Goal: Task Accomplishment & Management: Manage account settings

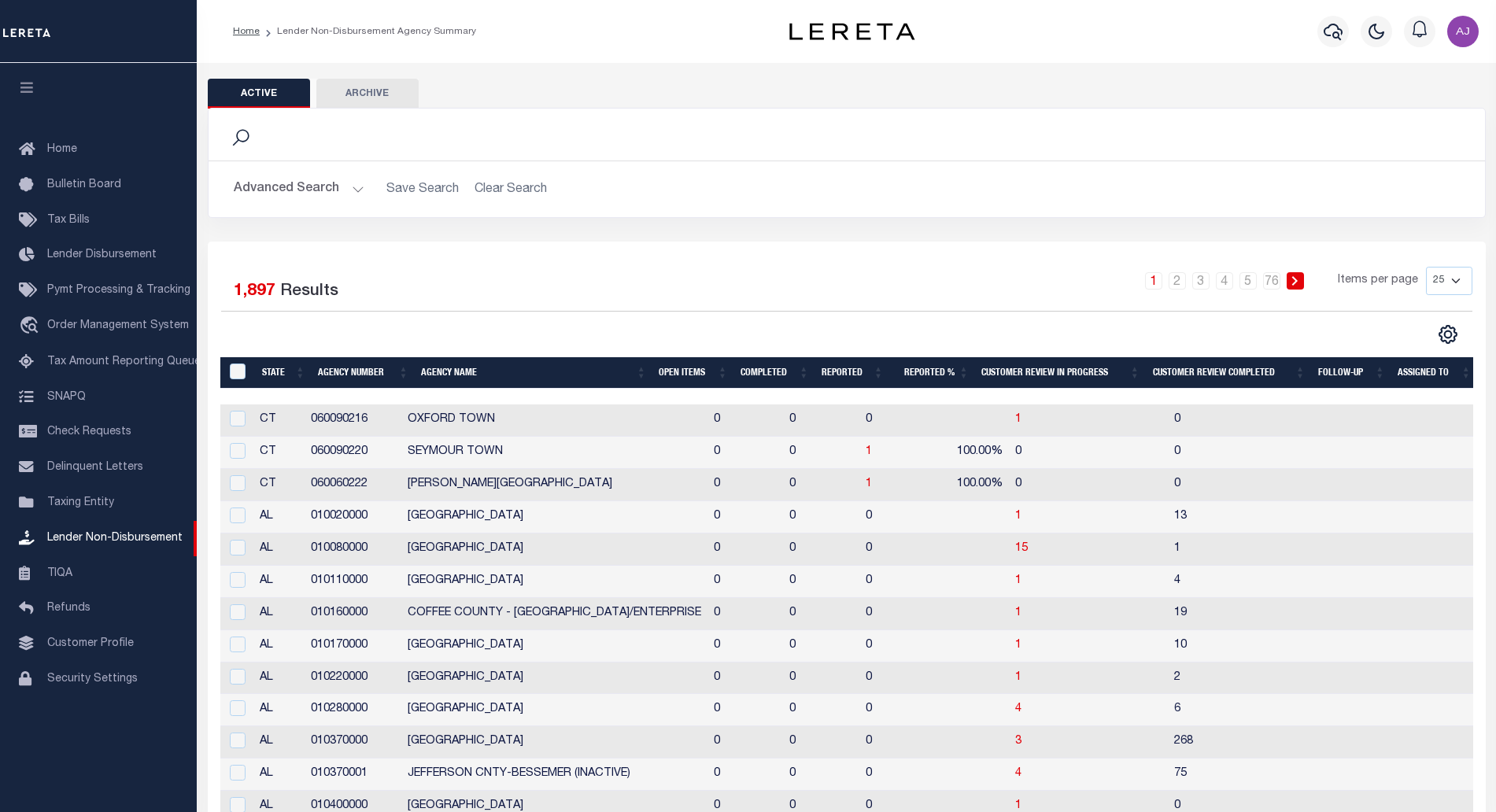
click at [694, 377] on th "Open Items" at bounding box center [692, 374] width 81 height 32
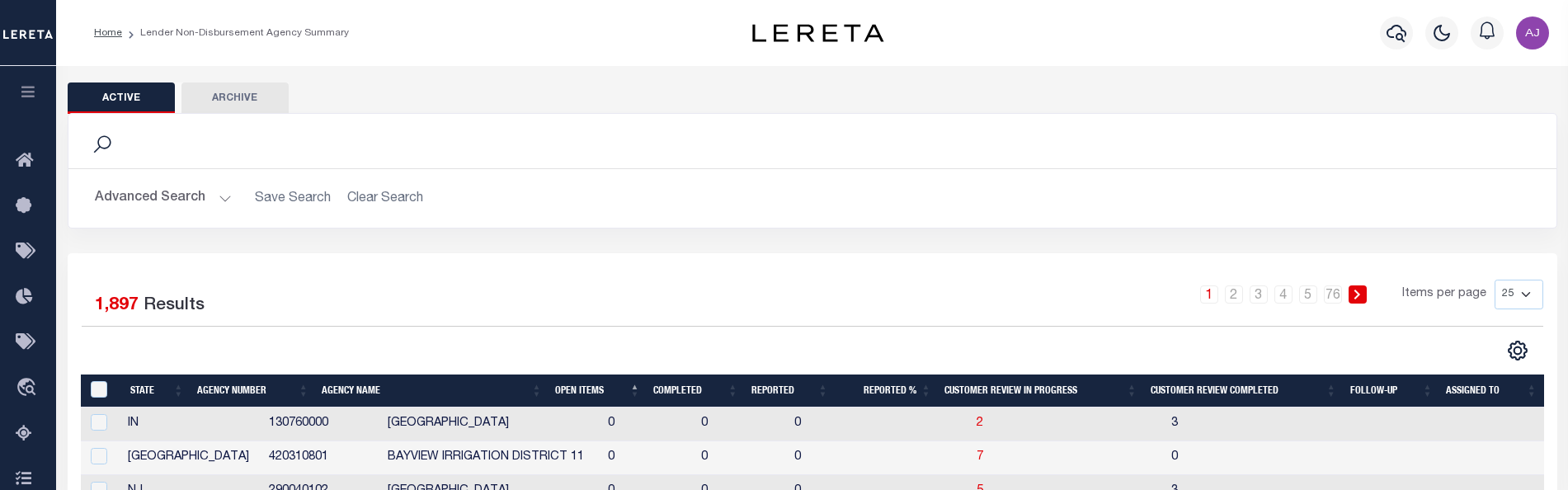
click at [567, 393] on th "Open Items" at bounding box center [598, 392] width 98 height 34
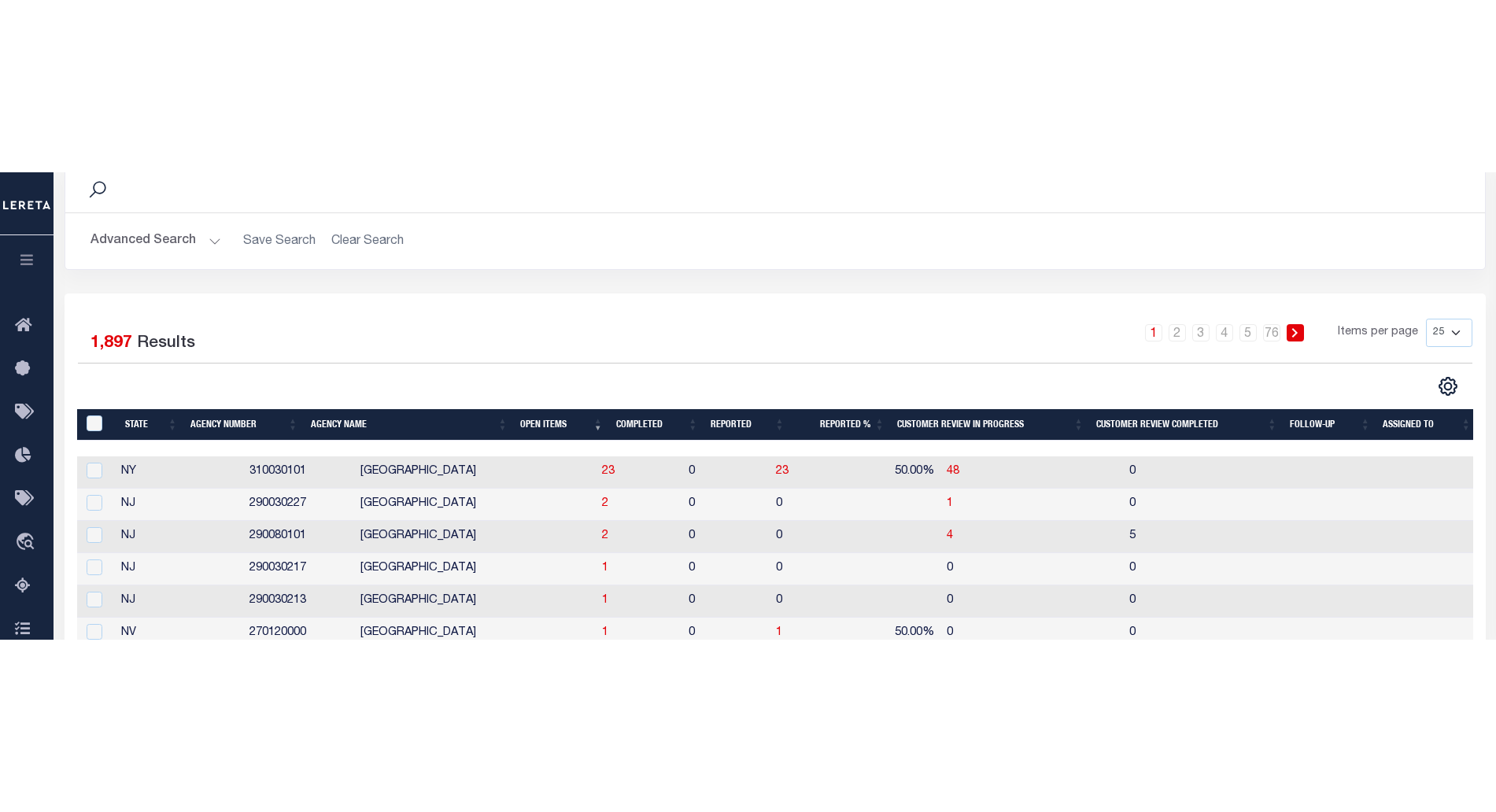
scroll to position [132, 0]
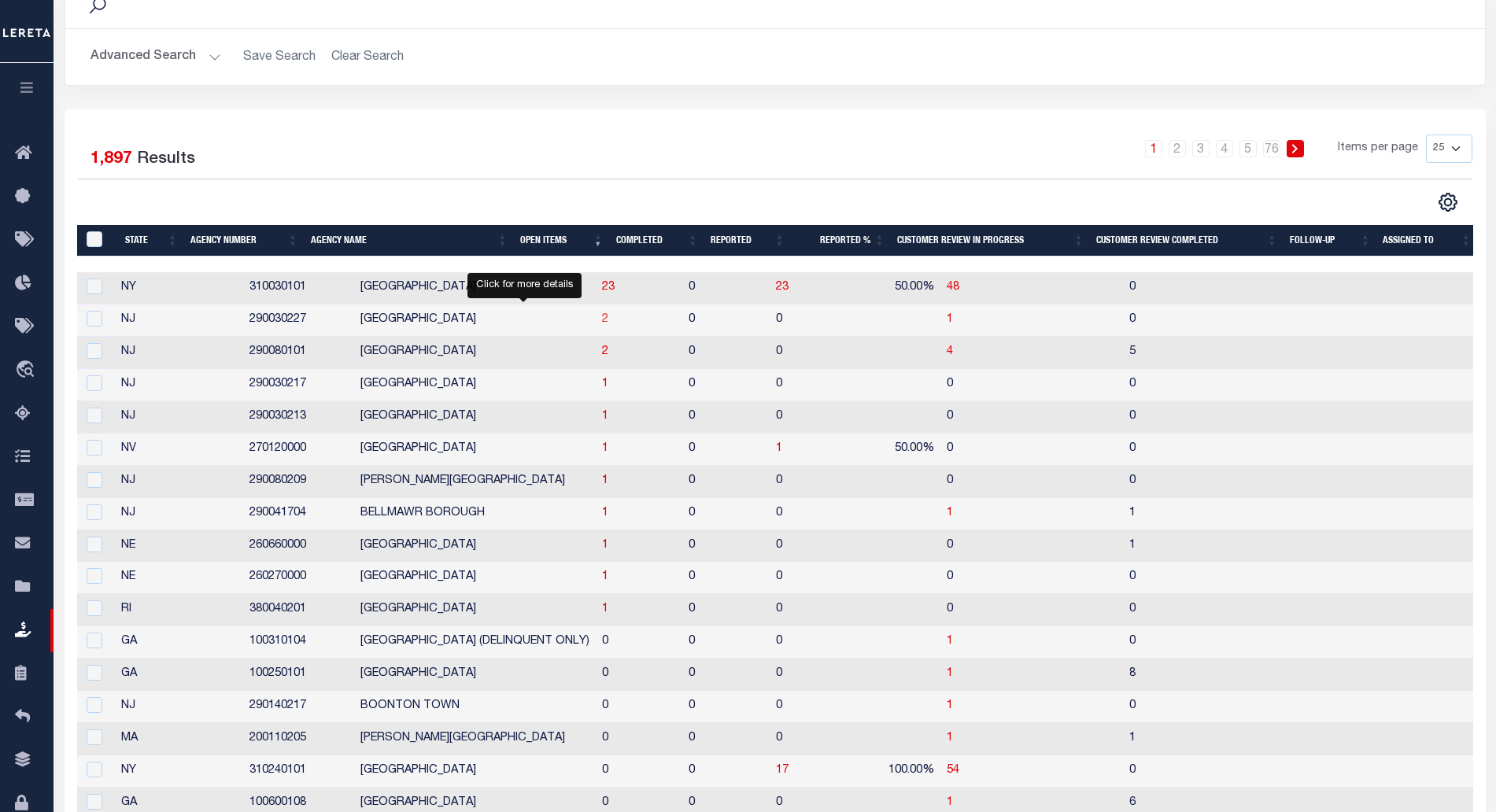
click at [602, 325] on span "2" at bounding box center [605, 319] width 6 height 11
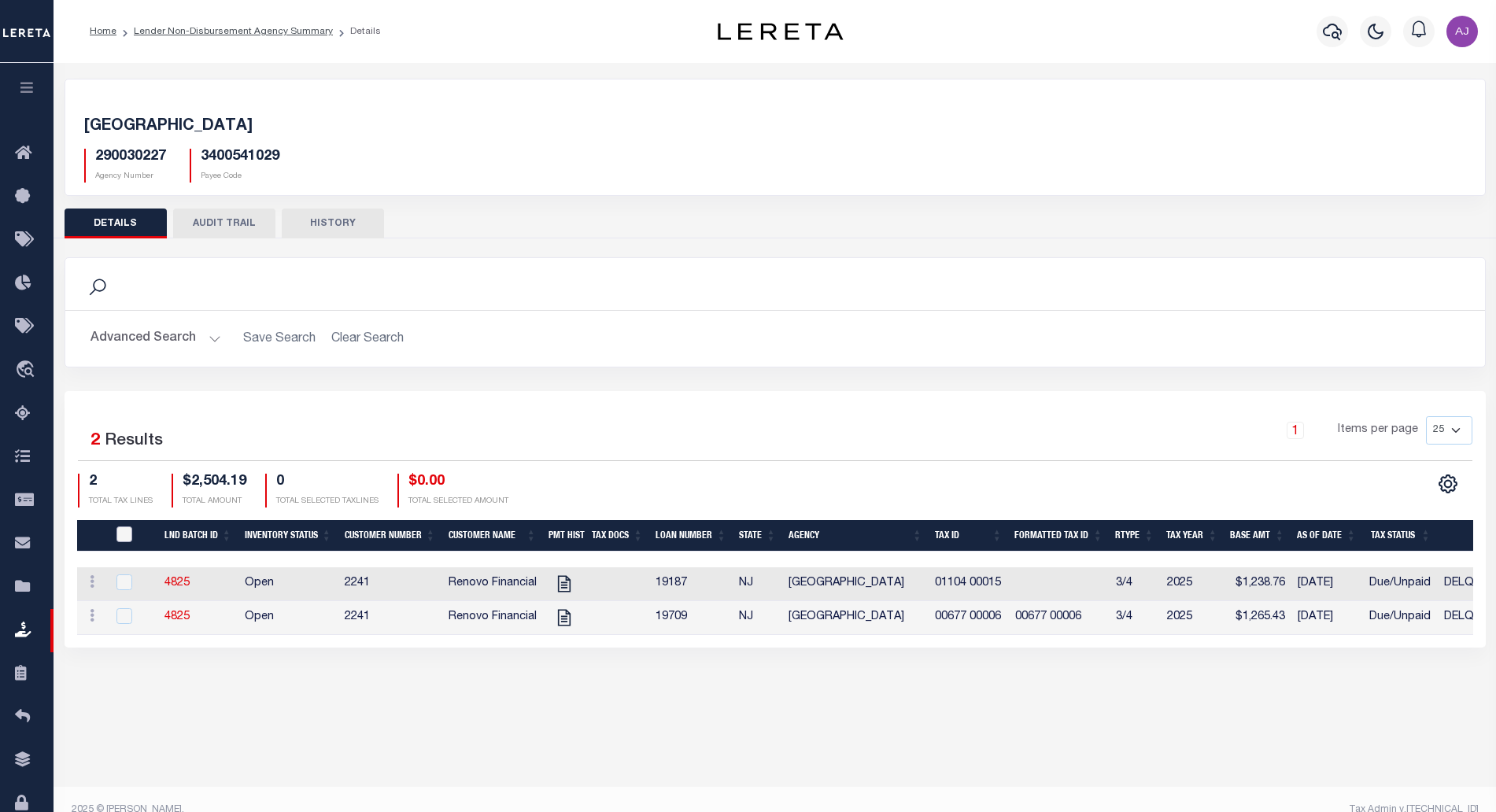
click at [130, 536] on input "QID" at bounding box center [124, 534] width 15 height 15
checkbox input "true"
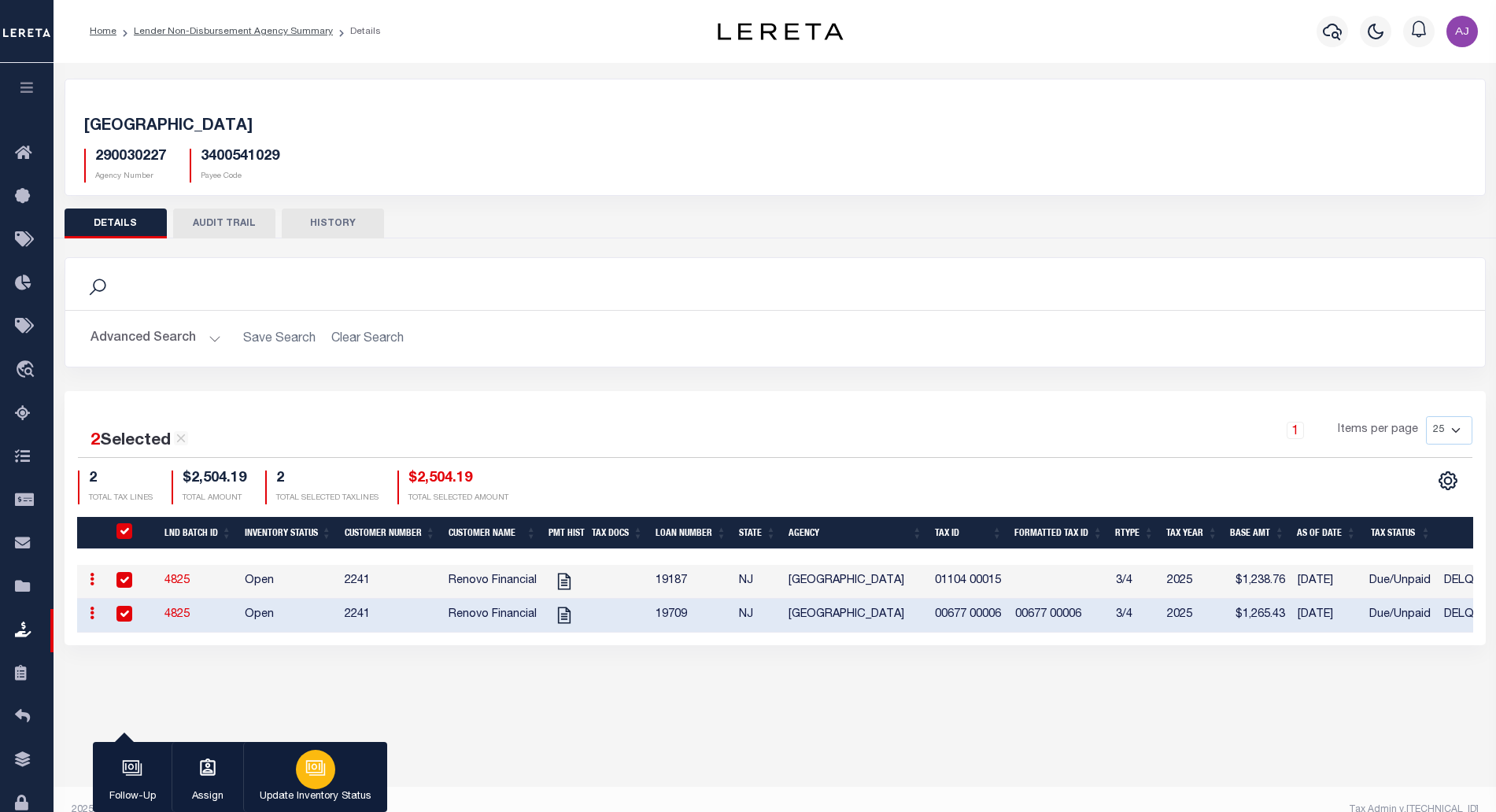
click at [318, 767] on icon "button" at bounding box center [316, 768] width 20 height 20
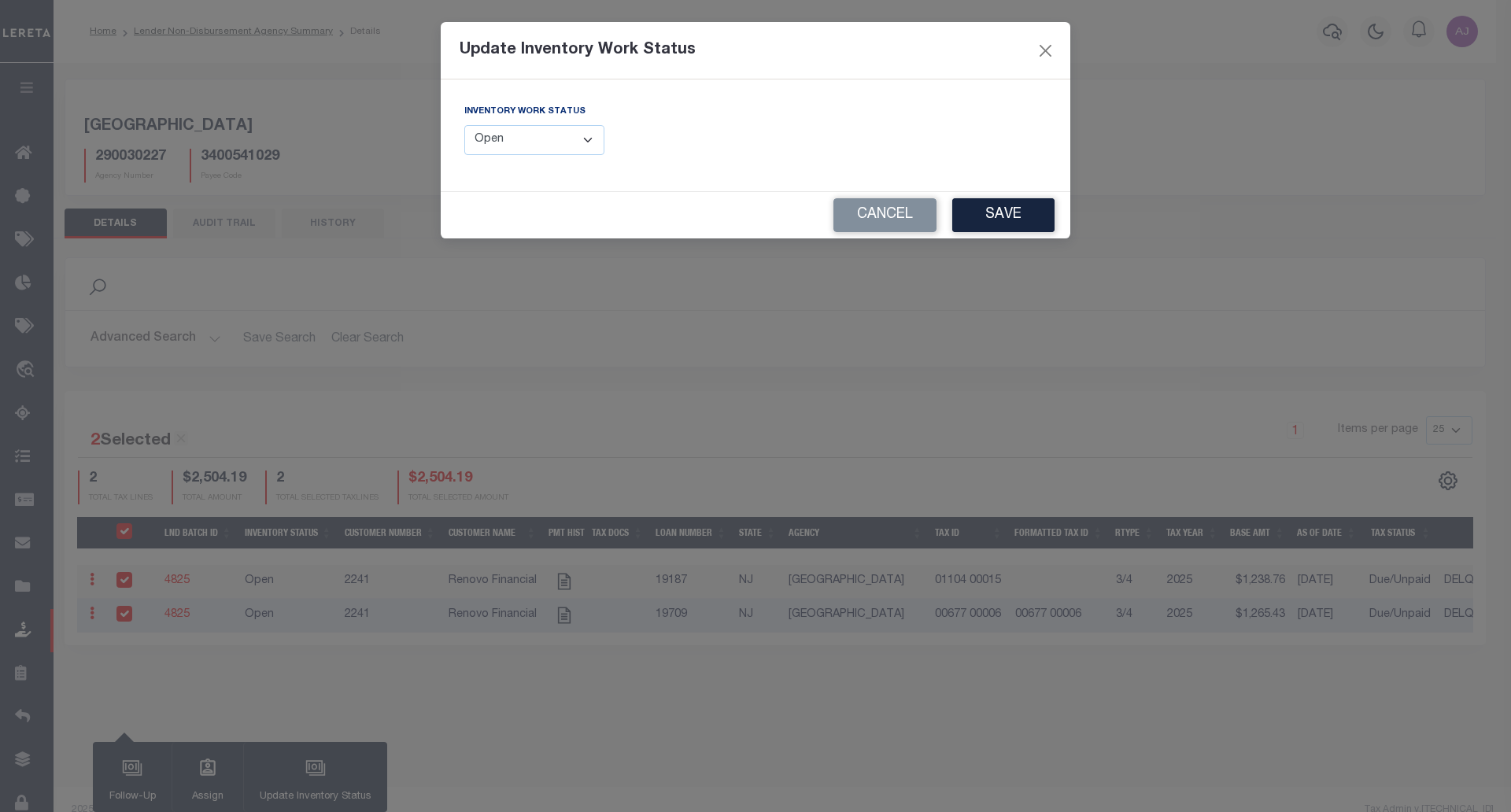
click at [582, 140] on select "--Select-- Open Completed Reported" at bounding box center [534, 140] width 140 height 31
select select "Completed"
click at [464, 125] on select "--Select-- Open Completed Reported" at bounding box center [534, 140] width 140 height 31
click at [879, 215] on button "Cancel" at bounding box center [884, 215] width 103 height 34
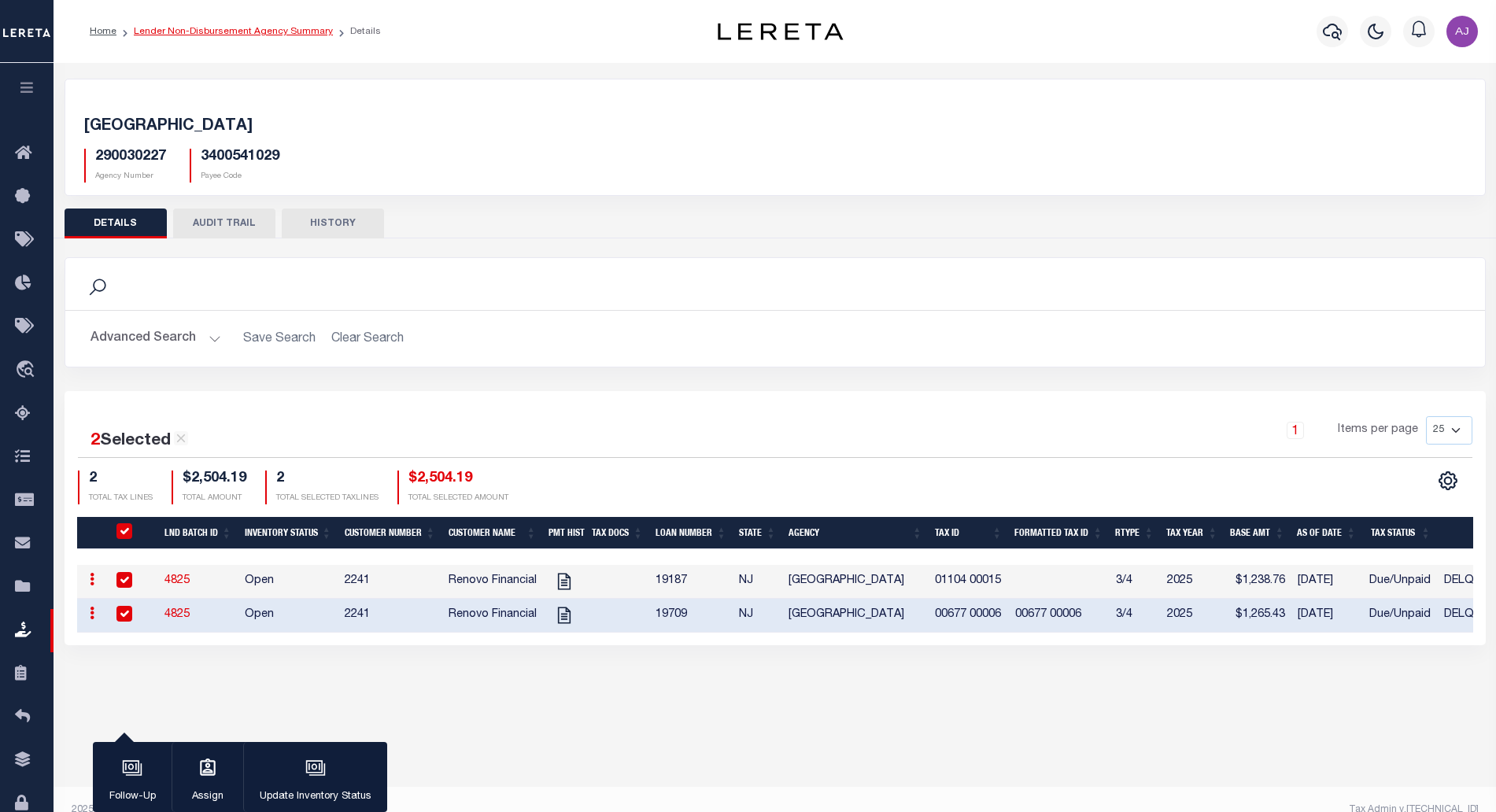
click at [272, 30] on link "Lender Non-Disbursement Agency Summary" at bounding box center [233, 31] width 199 height 9
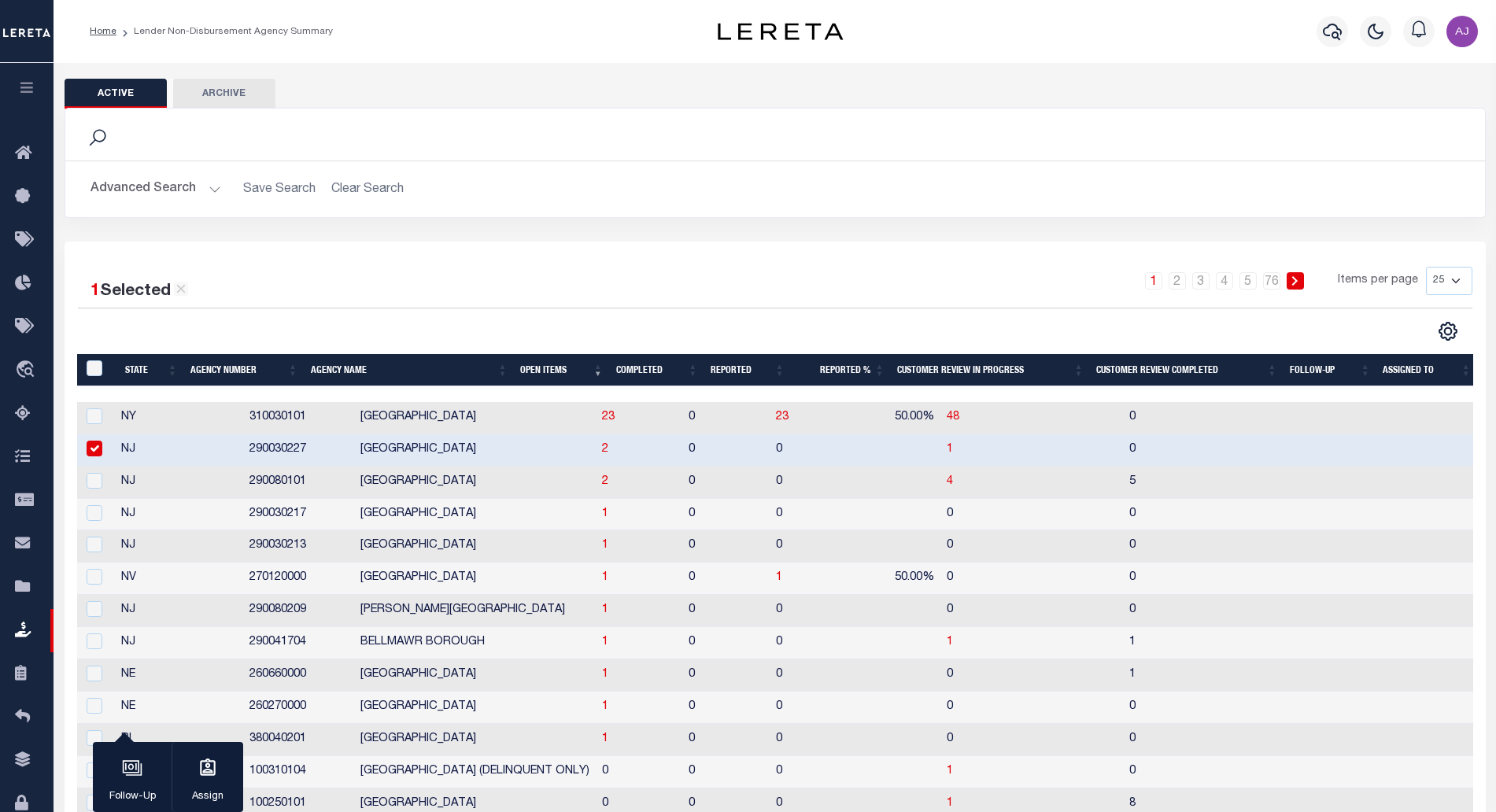
click at [650, 370] on th "Completed" at bounding box center [657, 370] width 95 height 32
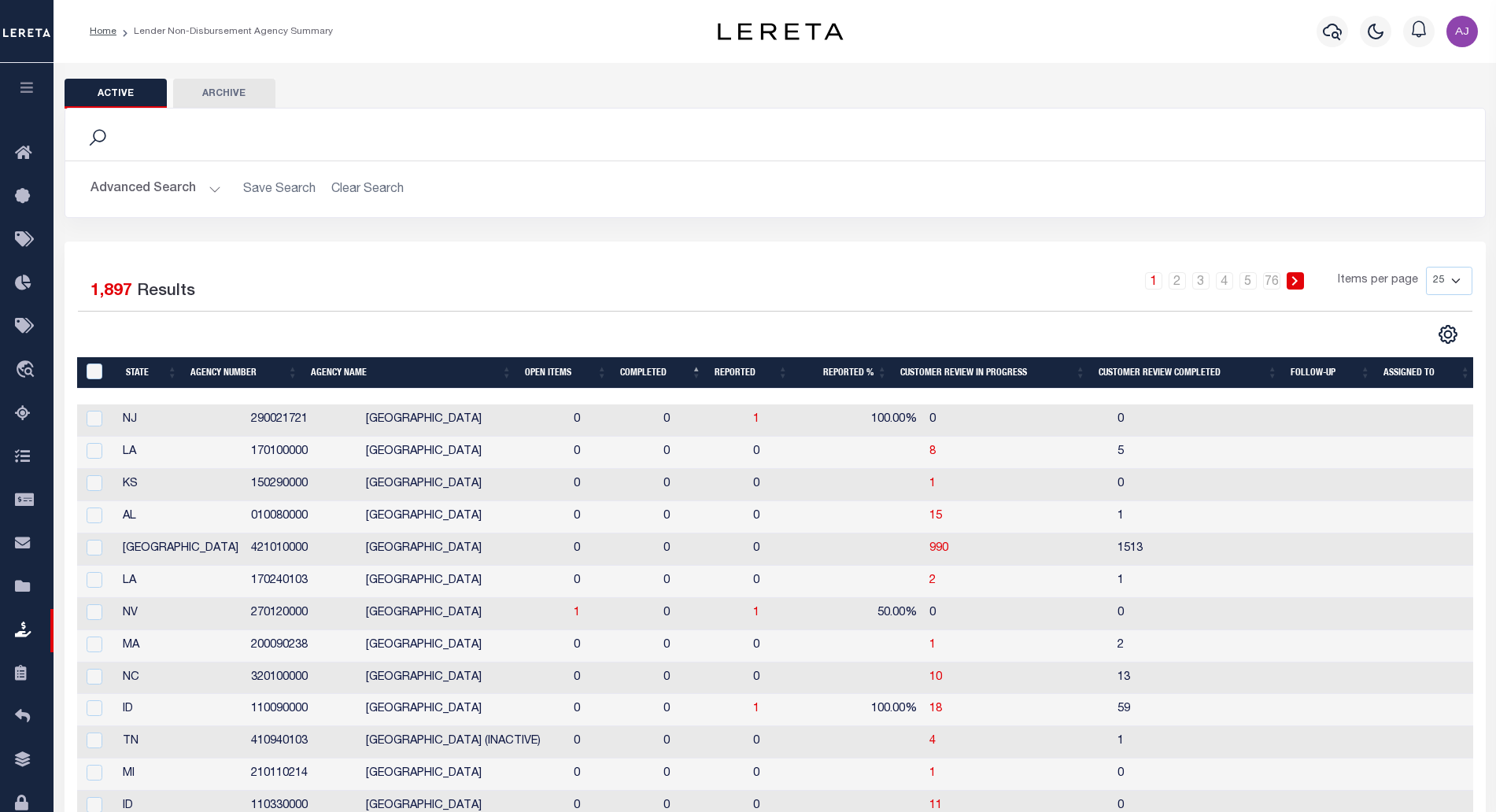
click at [649, 374] on th "Completed" at bounding box center [661, 374] width 95 height 32
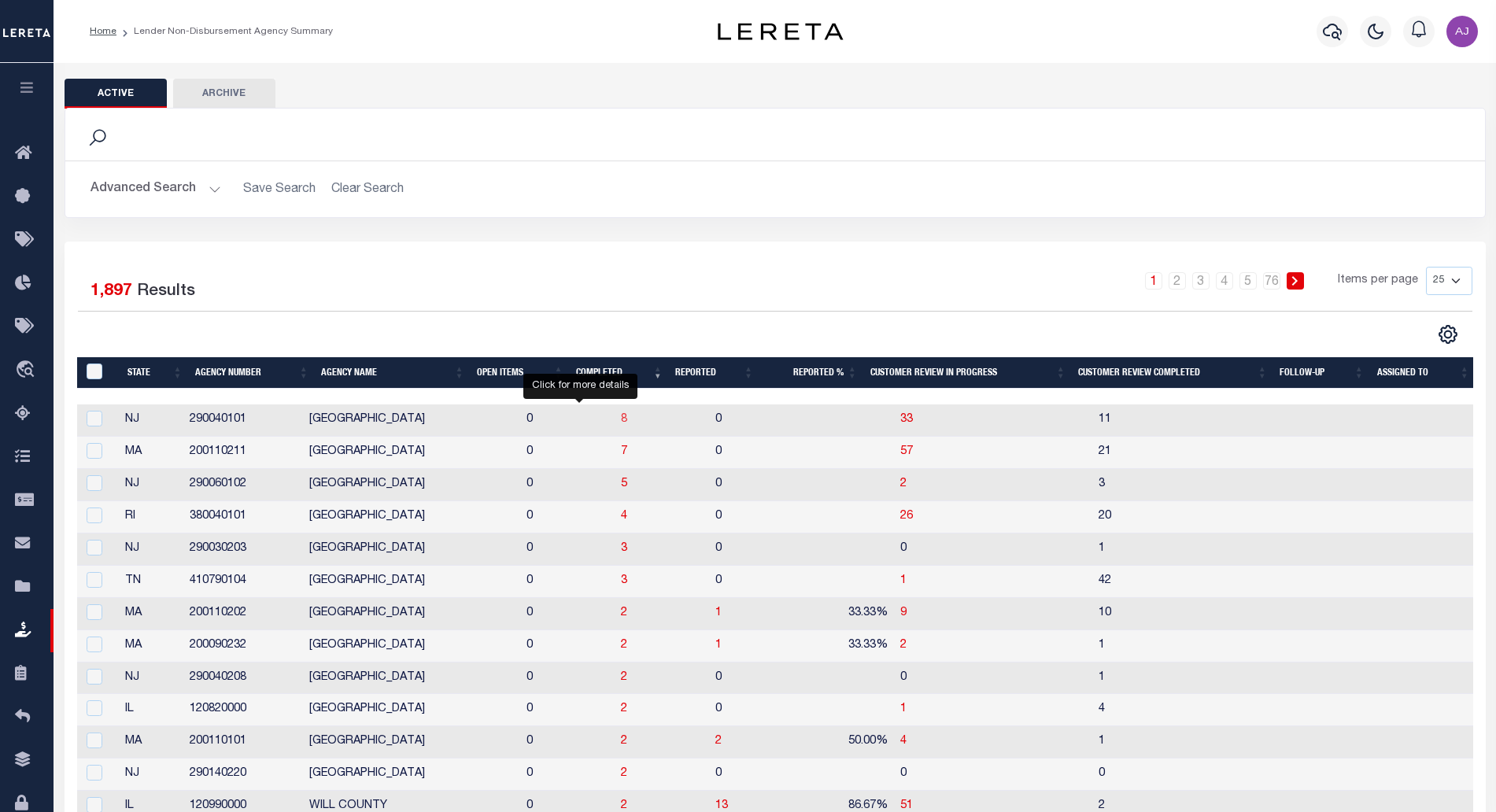
click at [621, 415] on span "8" at bounding box center [623, 419] width 6 height 11
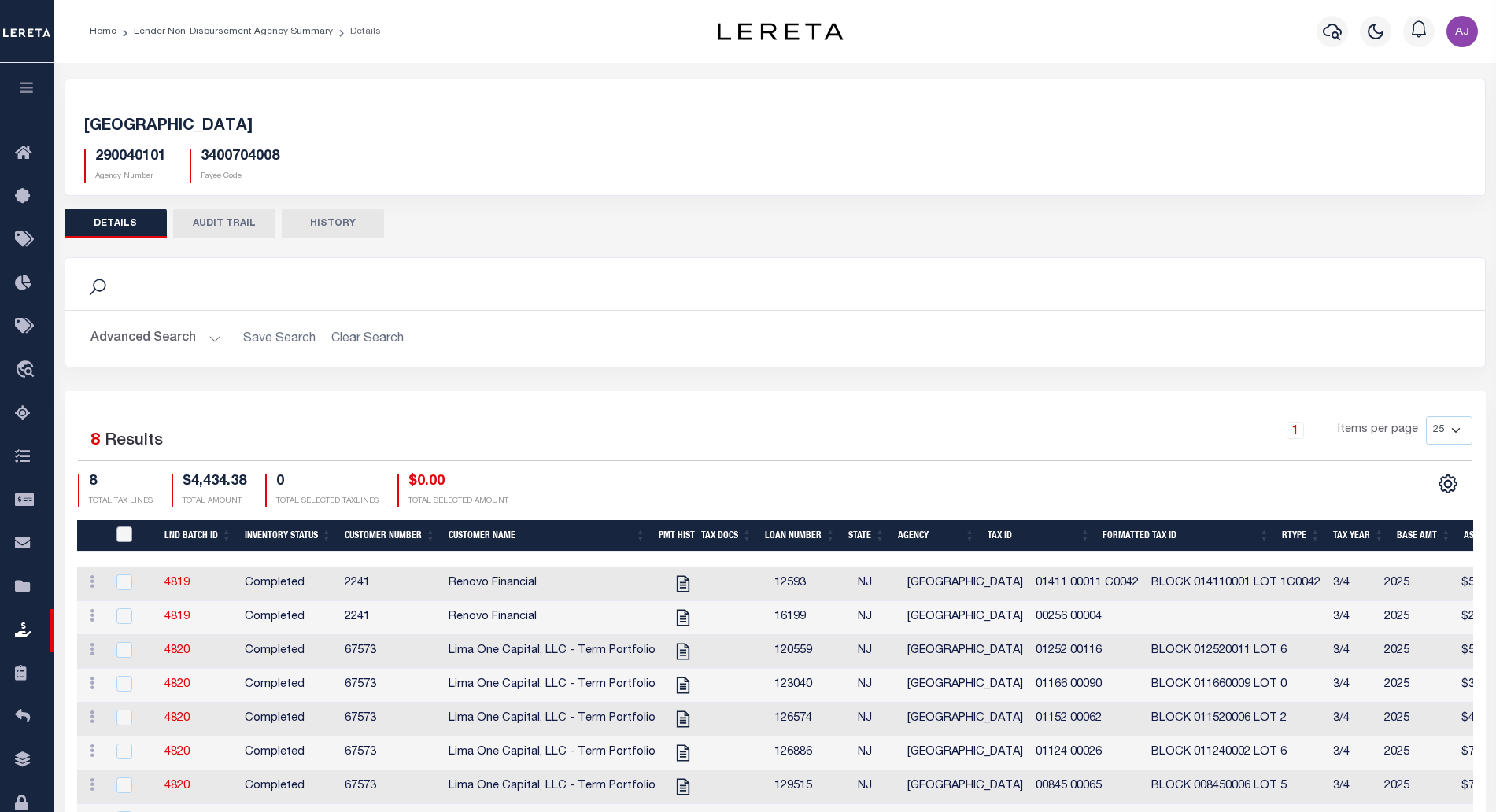
click at [130, 538] on input "QID" at bounding box center [124, 534] width 15 height 15
checkbox input "true"
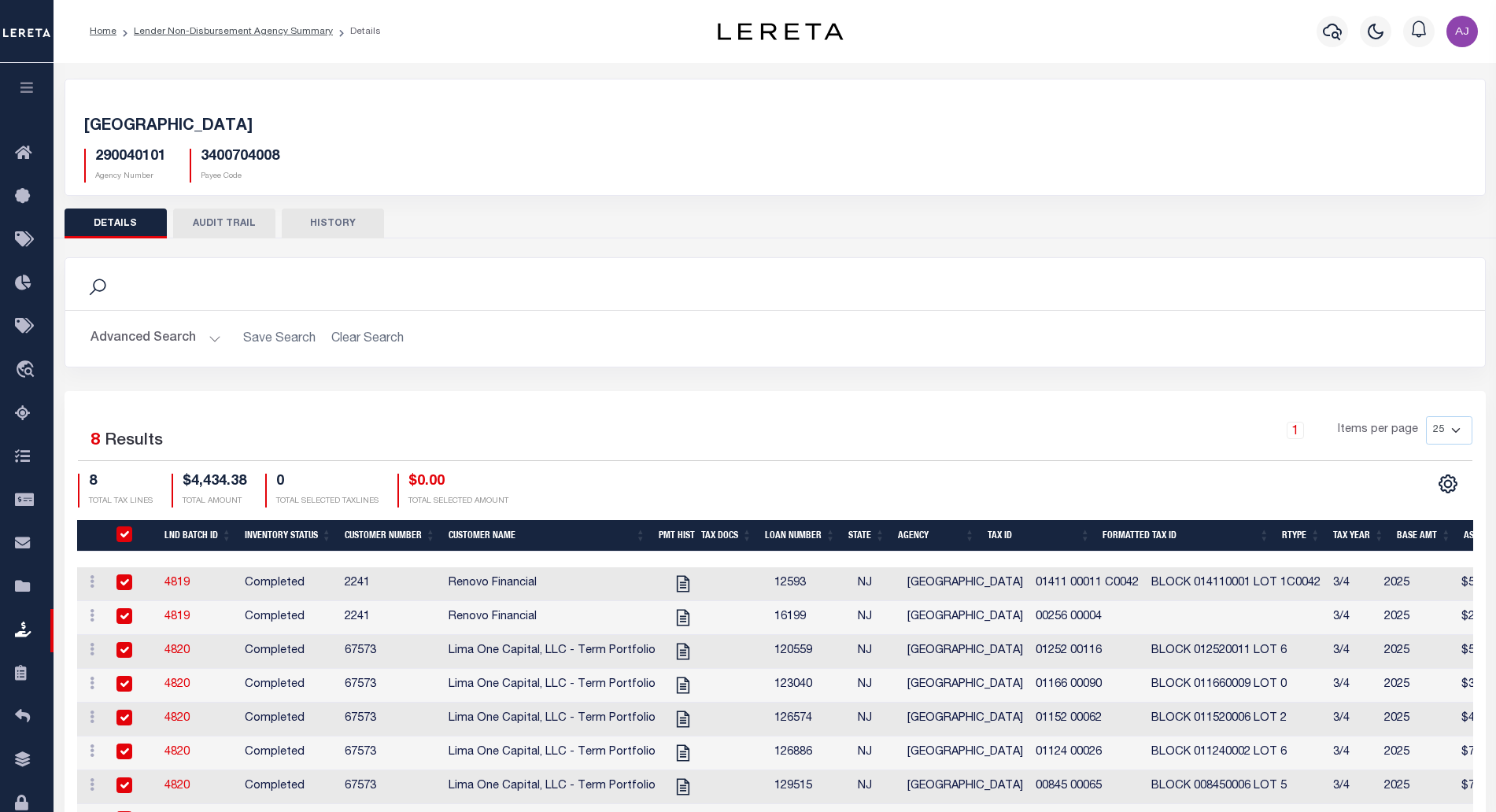
checkbox input "true"
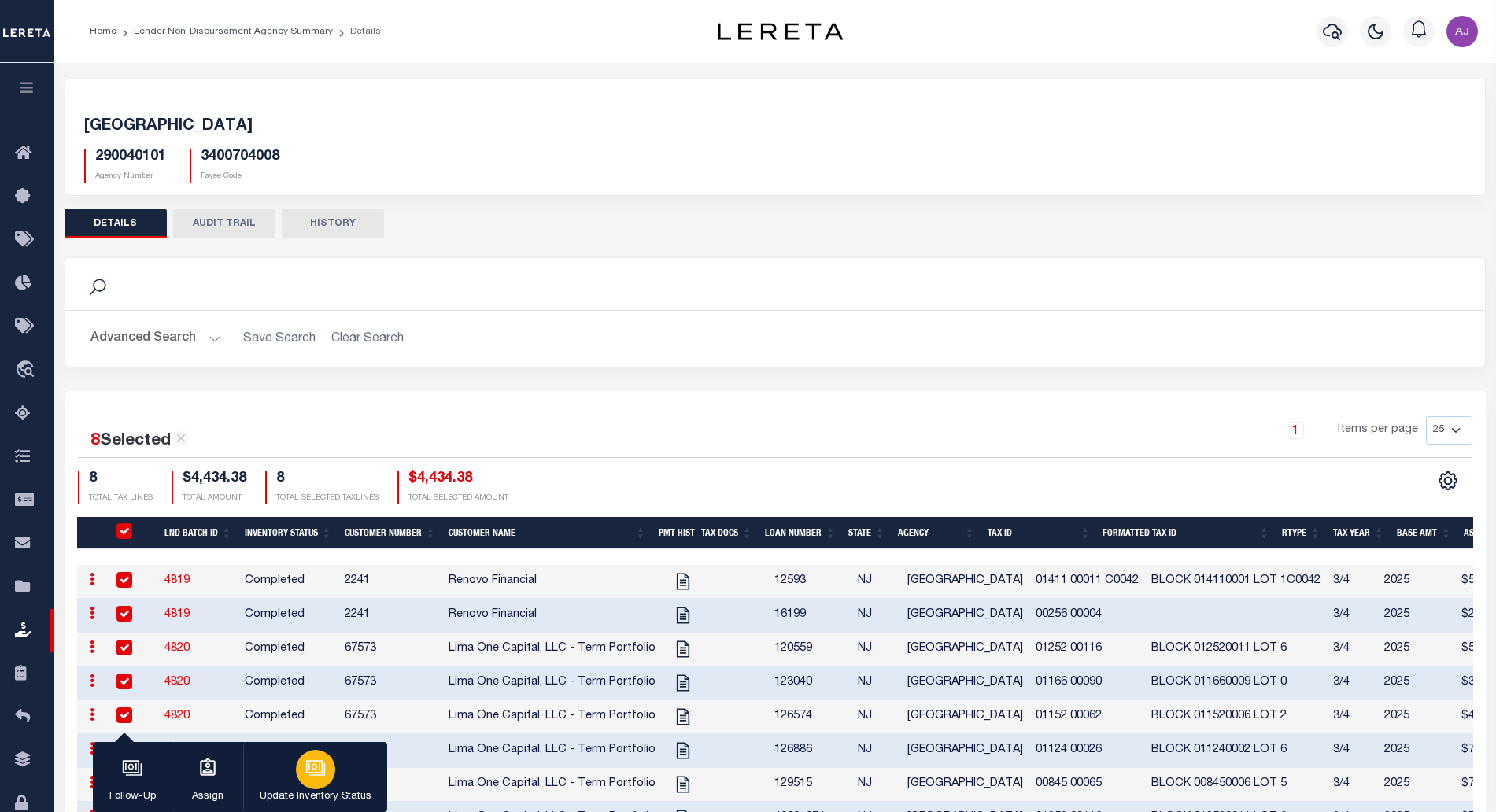
click at [321, 766] on icon "button" at bounding box center [316, 768] width 20 height 20
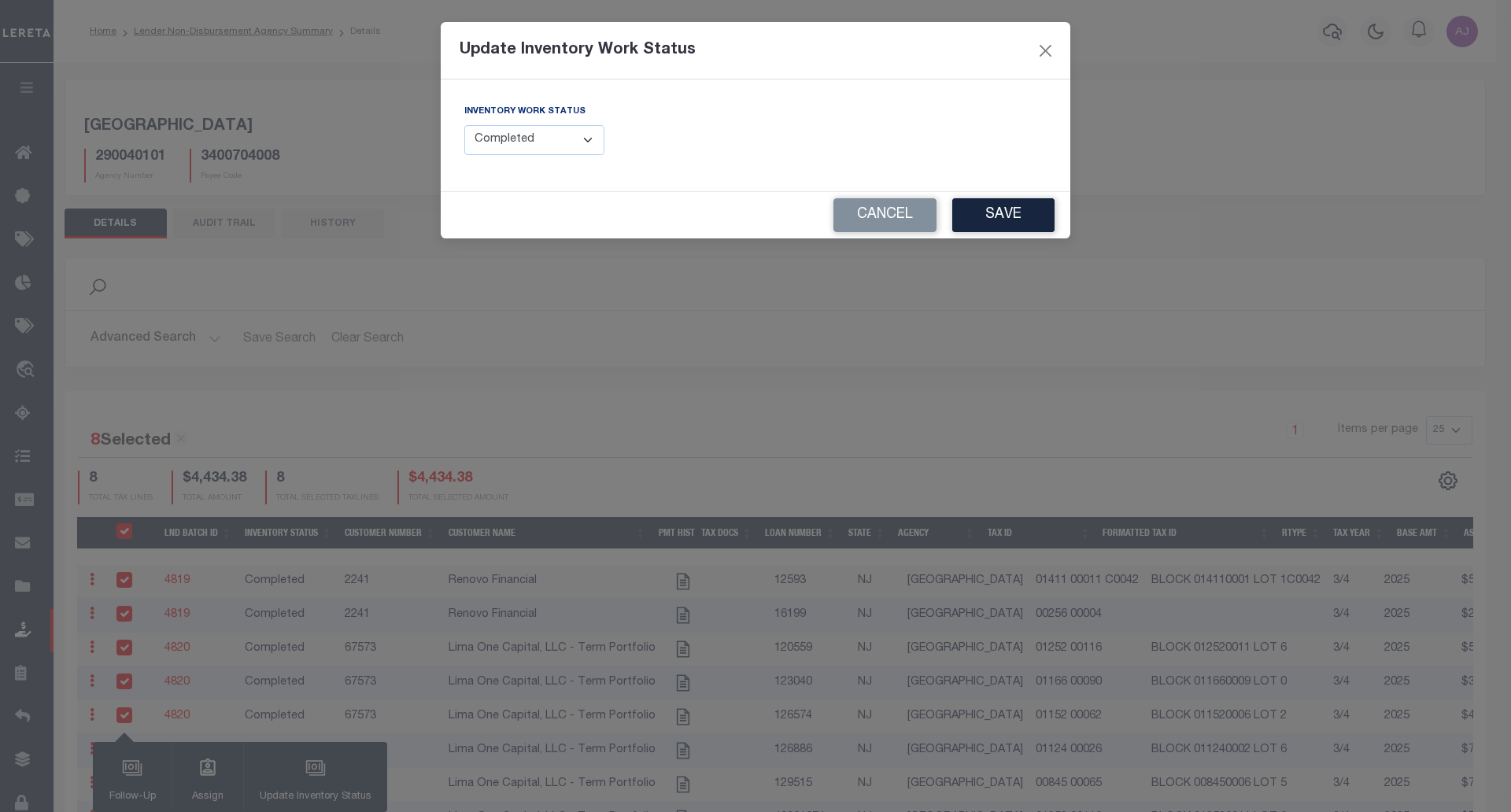
click at [565, 140] on select "--Select-- Open Completed Reported" at bounding box center [534, 140] width 140 height 31
click at [464, 125] on select "--Select-- Open Completed Reported" at bounding box center [534, 140] width 140 height 31
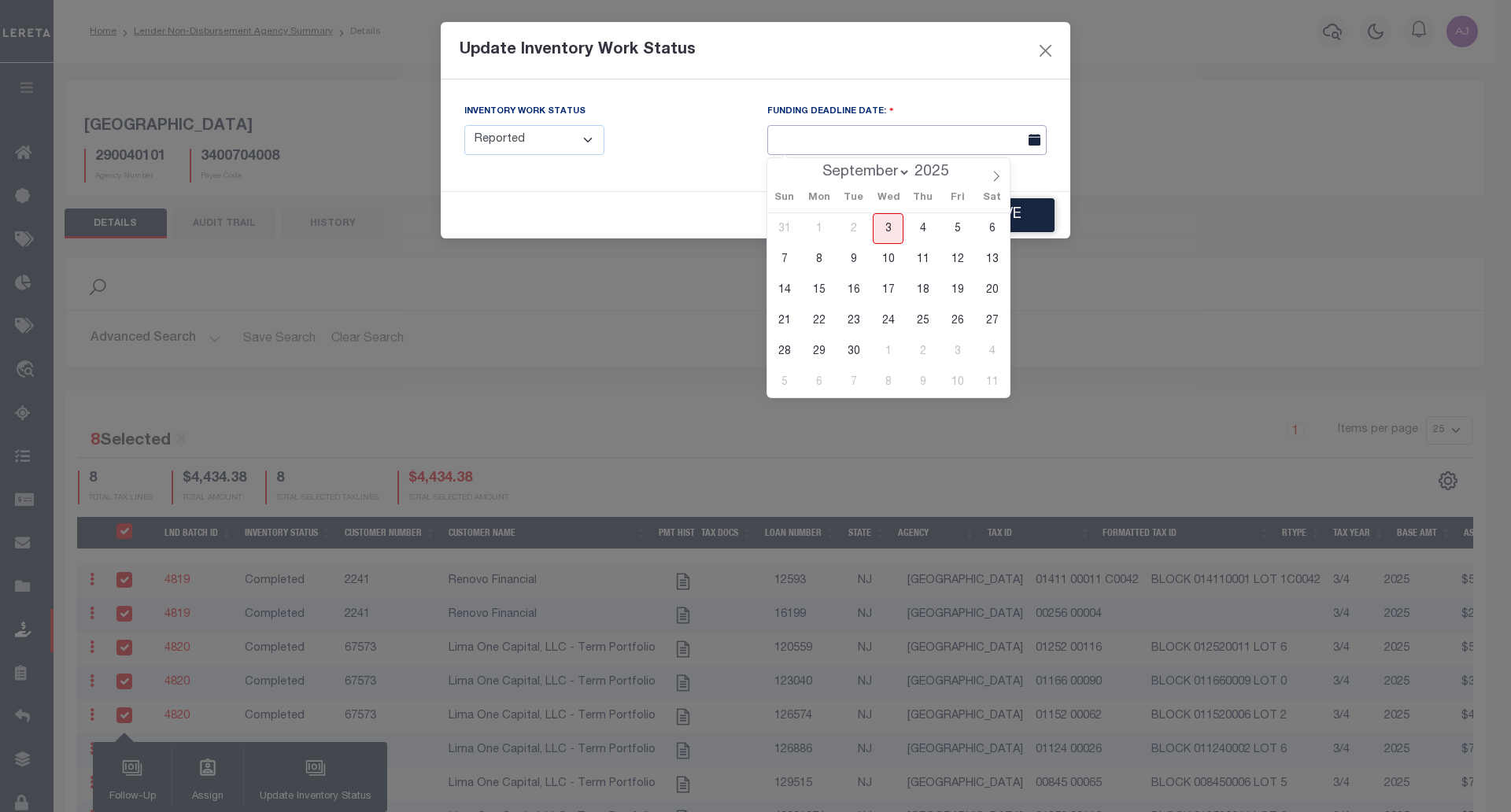
click at [935, 143] on input "text" at bounding box center [907, 140] width 279 height 31
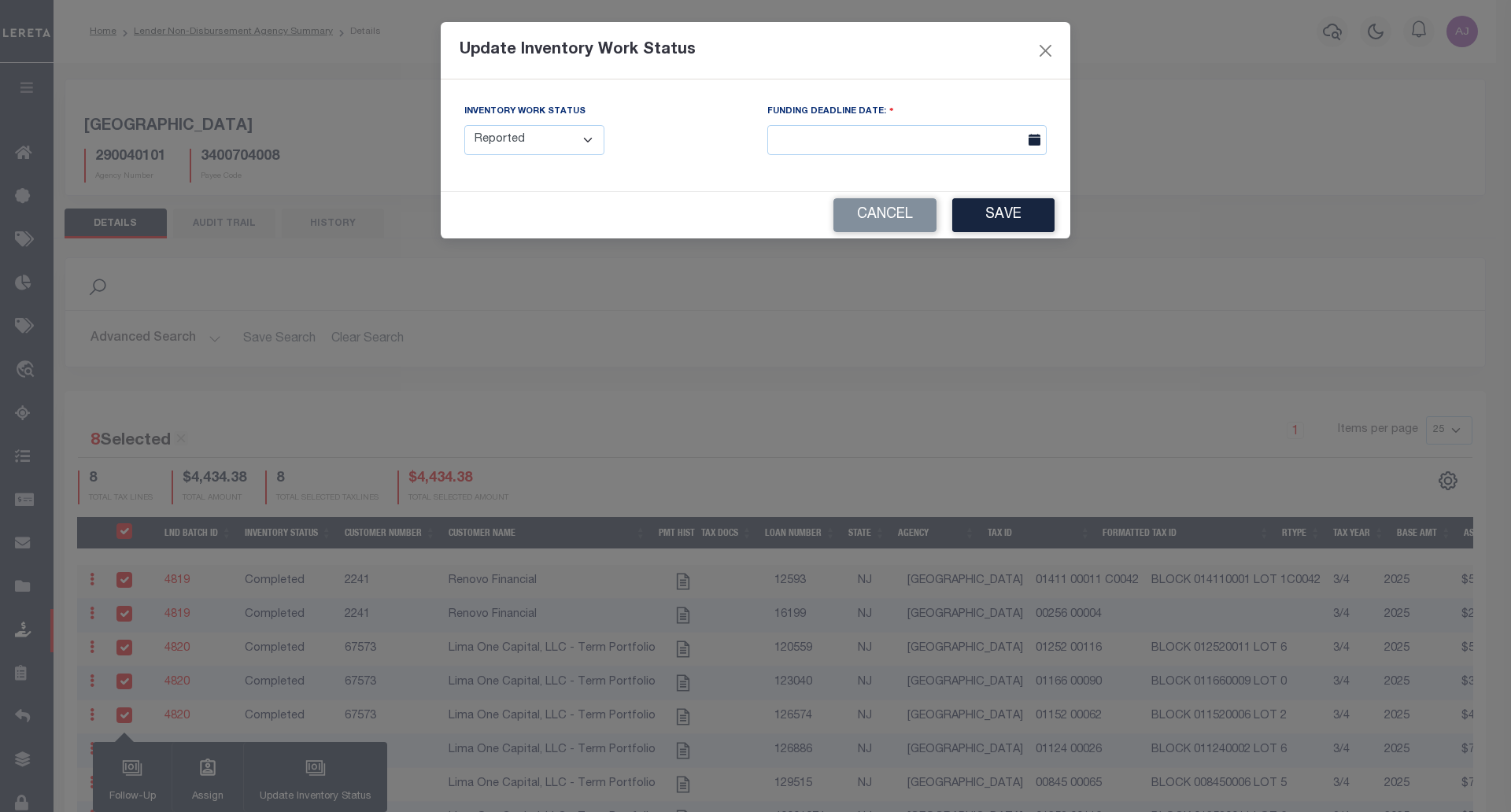
click at [1040, 182] on div "Inventory Work Status --Select-- Open Completed Reported FUNDING DEADLINE DATE:" at bounding box center [755, 134] width 629 height 112
click at [593, 134] on select "--Select-- Open Completed Reported" at bounding box center [534, 140] width 140 height 31
click at [464, 125] on select "--Select-- Open Completed Reported" at bounding box center [534, 140] width 140 height 31
click at [577, 134] on select "--Select-- Open Completed Reported" at bounding box center [534, 140] width 140 height 31
click at [464, 125] on select "--Select-- Open Completed Reported" at bounding box center [534, 140] width 140 height 31
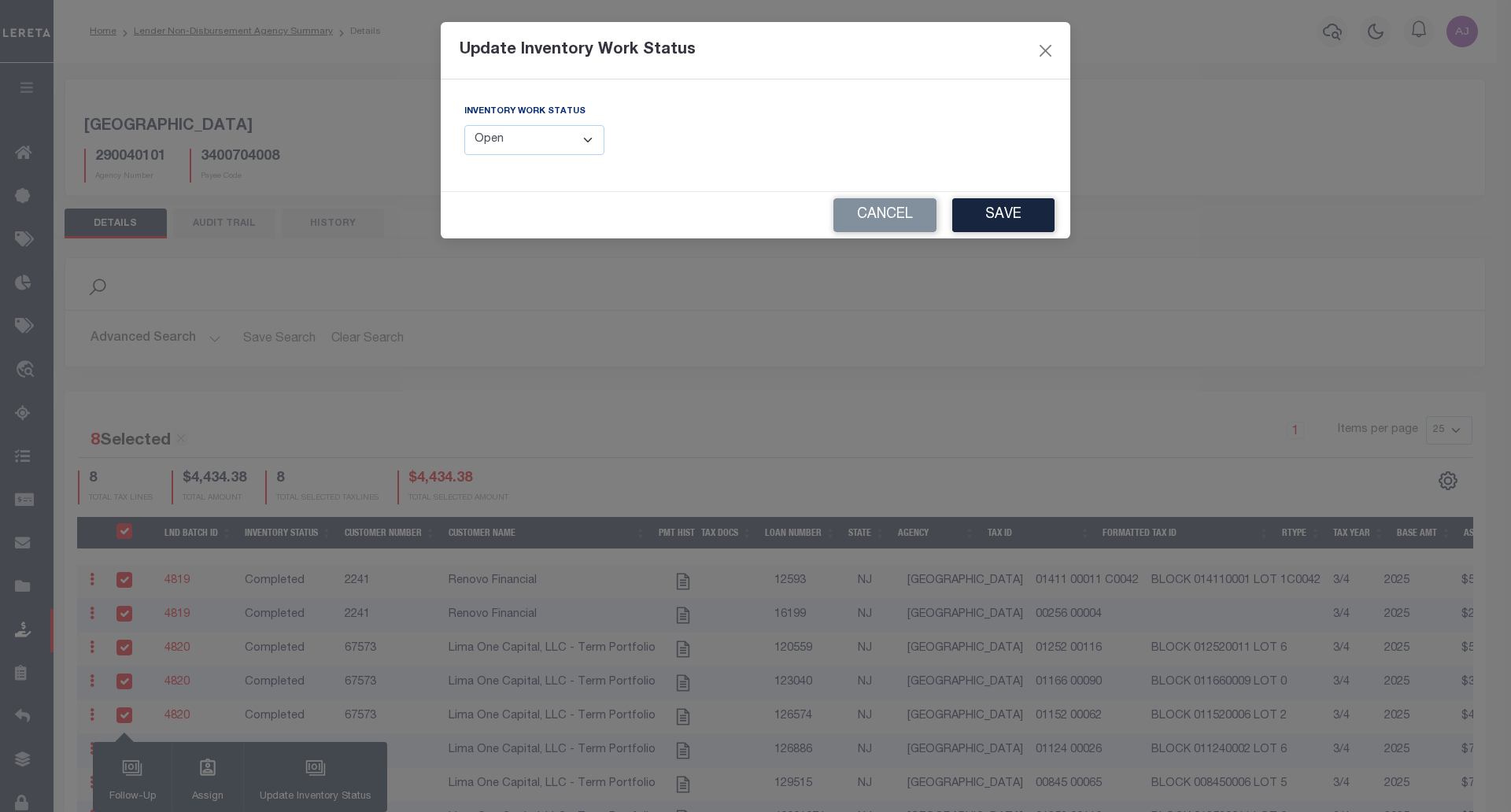
click at [568, 129] on select "--Select-- Open Completed Reported" at bounding box center [534, 140] width 140 height 31
click at [464, 125] on select "--Select-- Open Completed Reported" at bounding box center [534, 140] width 140 height 31
click at [561, 140] on select "--Select-- Open Completed Reported" at bounding box center [534, 140] width 140 height 31
click at [464, 125] on select "--Select-- Open Completed Reported" at bounding box center [534, 140] width 140 height 31
click at [587, 148] on select "--Select-- Open Completed Reported" at bounding box center [534, 140] width 140 height 31
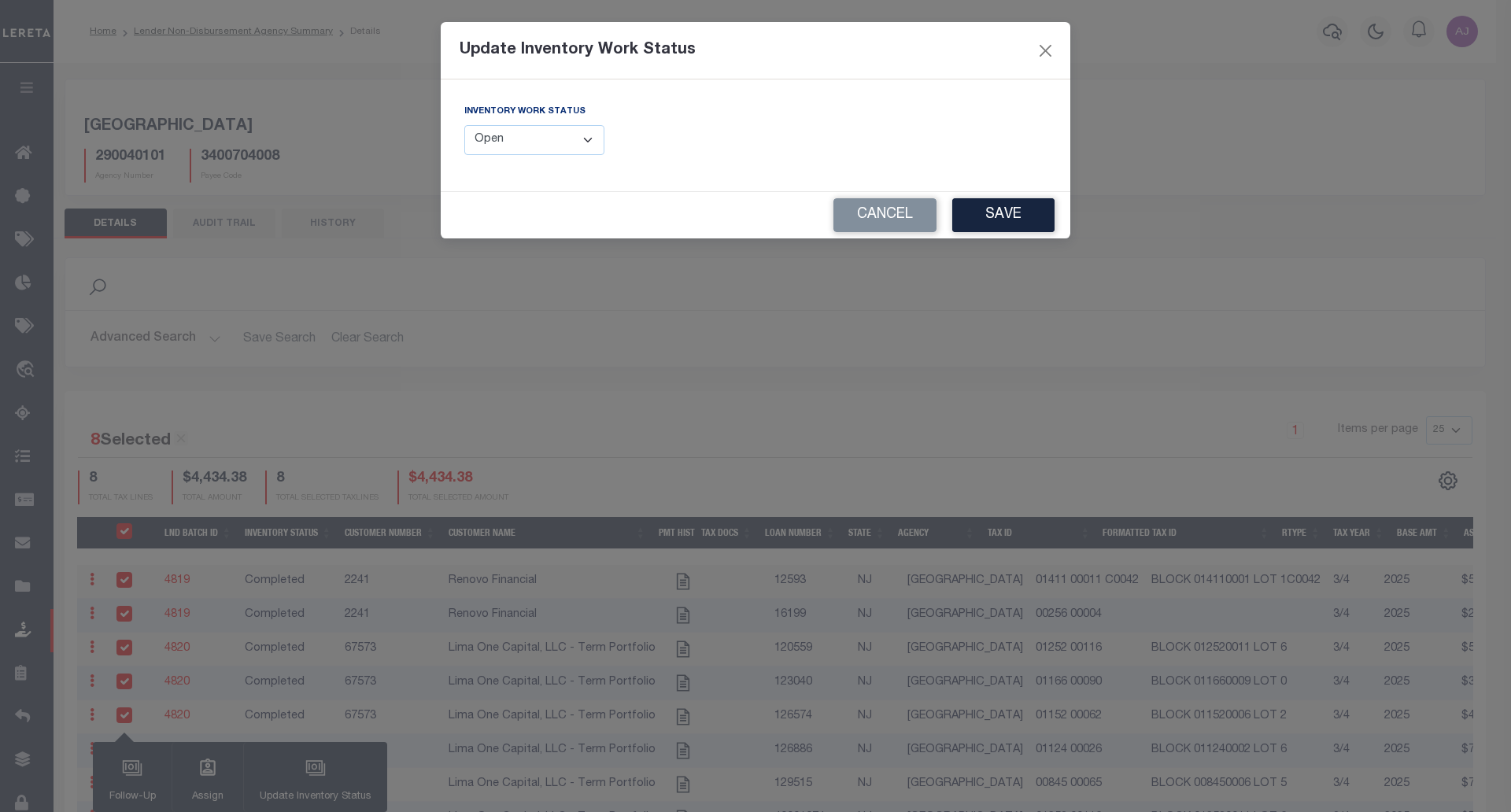
select select "Reported"
click at [464, 125] on select "--Select-- Open Completed Reported" at bounding box center [534, 140] width 140 height 31
click at [990, 221] on button "Save" at bounding box center [1003, 215] width 102 height 34
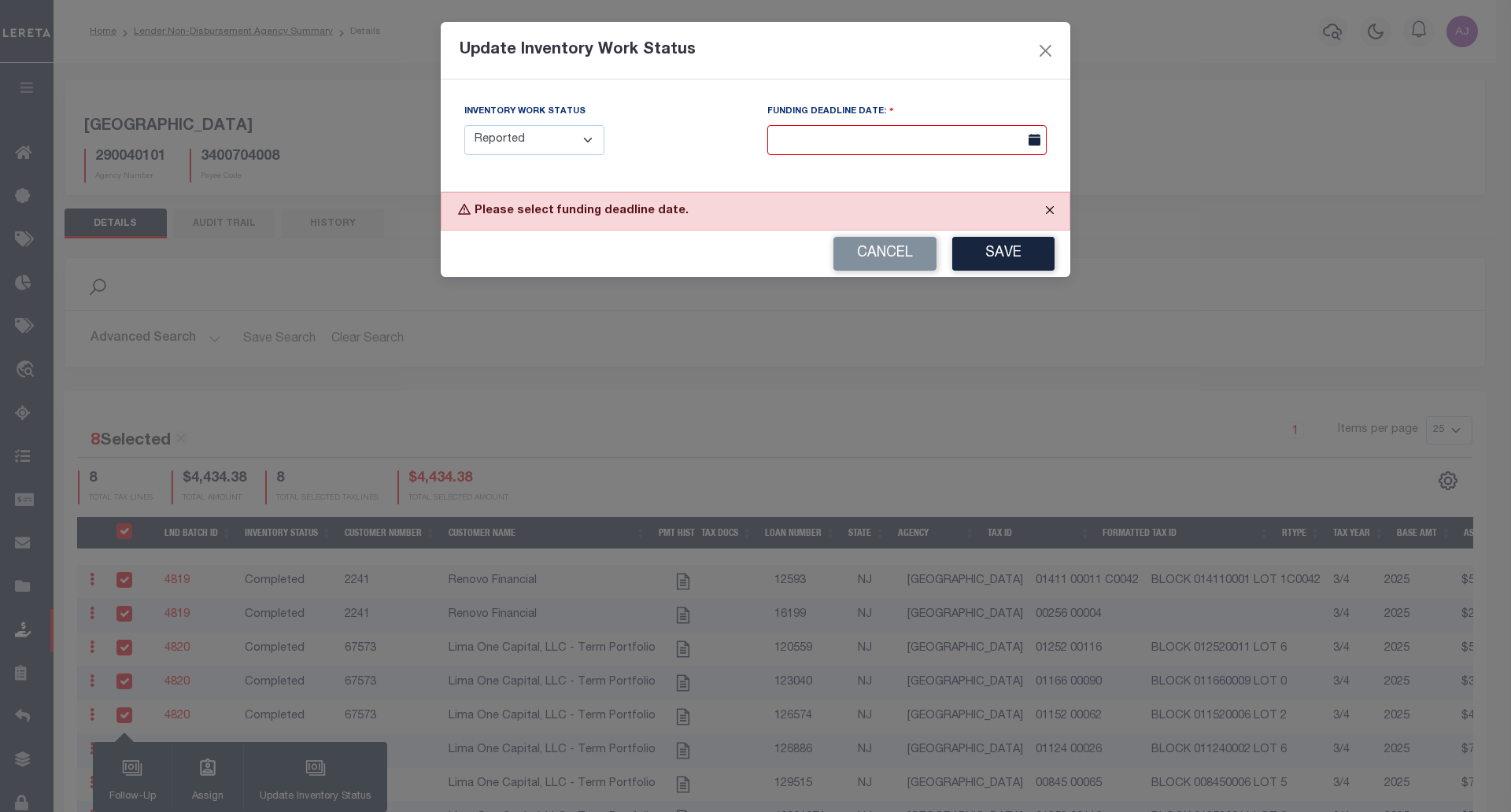
click at [1051, 209] on button "Close" at bounding box center [1050, 209] width 39 height 35
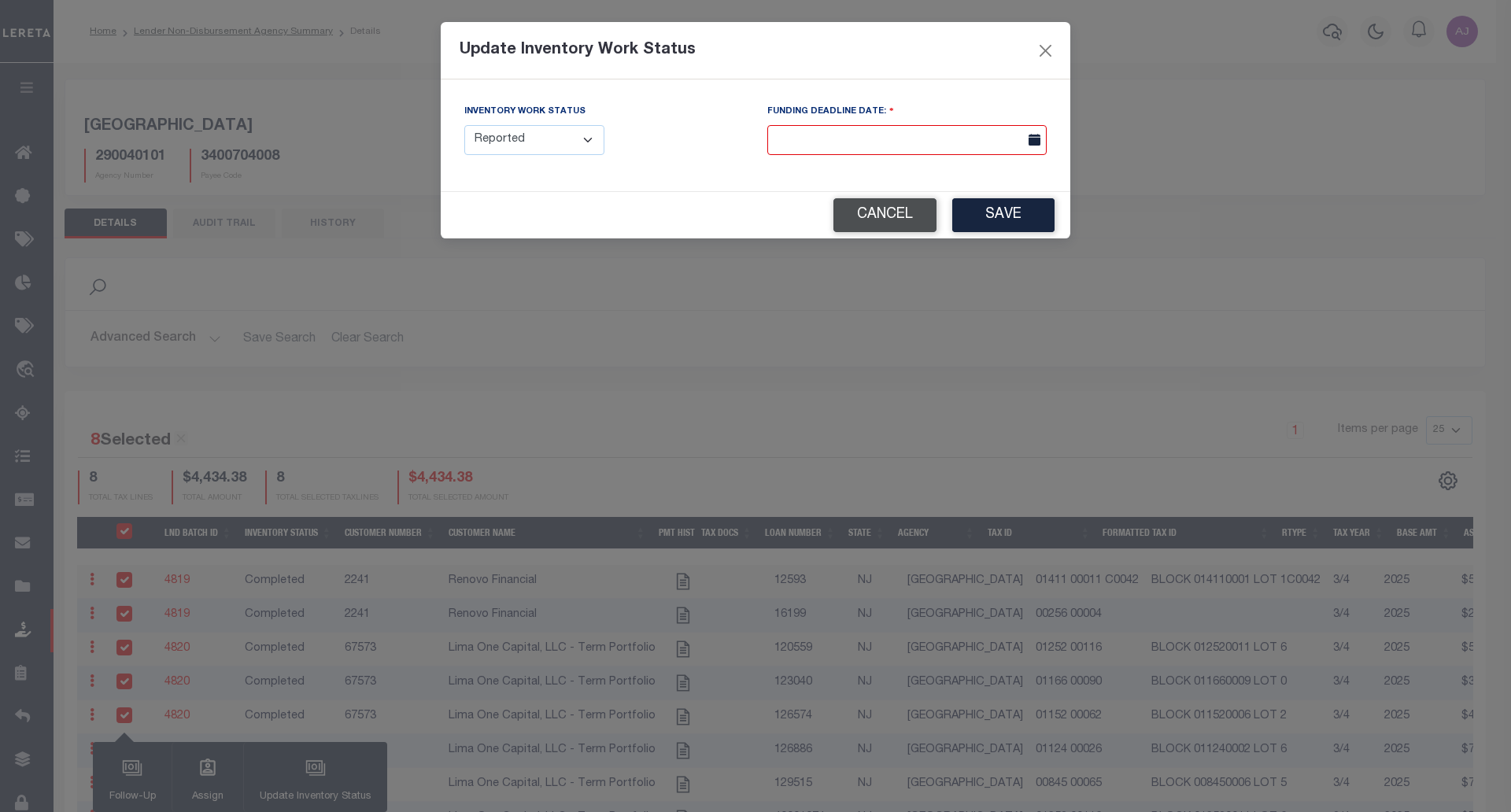
click at [893, 208] on button "Cancel" at bounding box center [884, 215] width 103 height 34
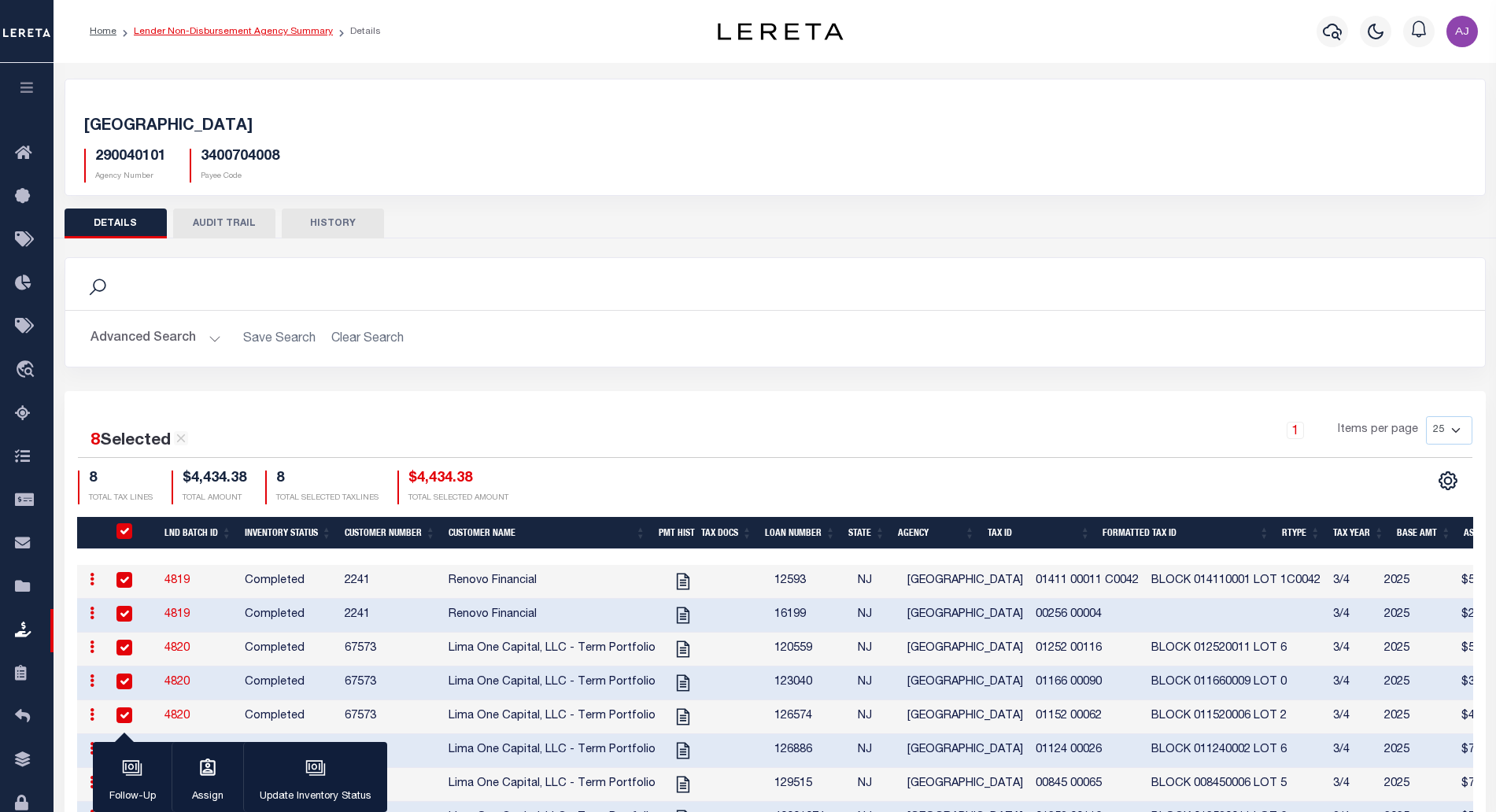
click at [301, 36] on link "Lender Non-Disbursement Agency Summary" at bounding box center [233, 31] width 199 height 9
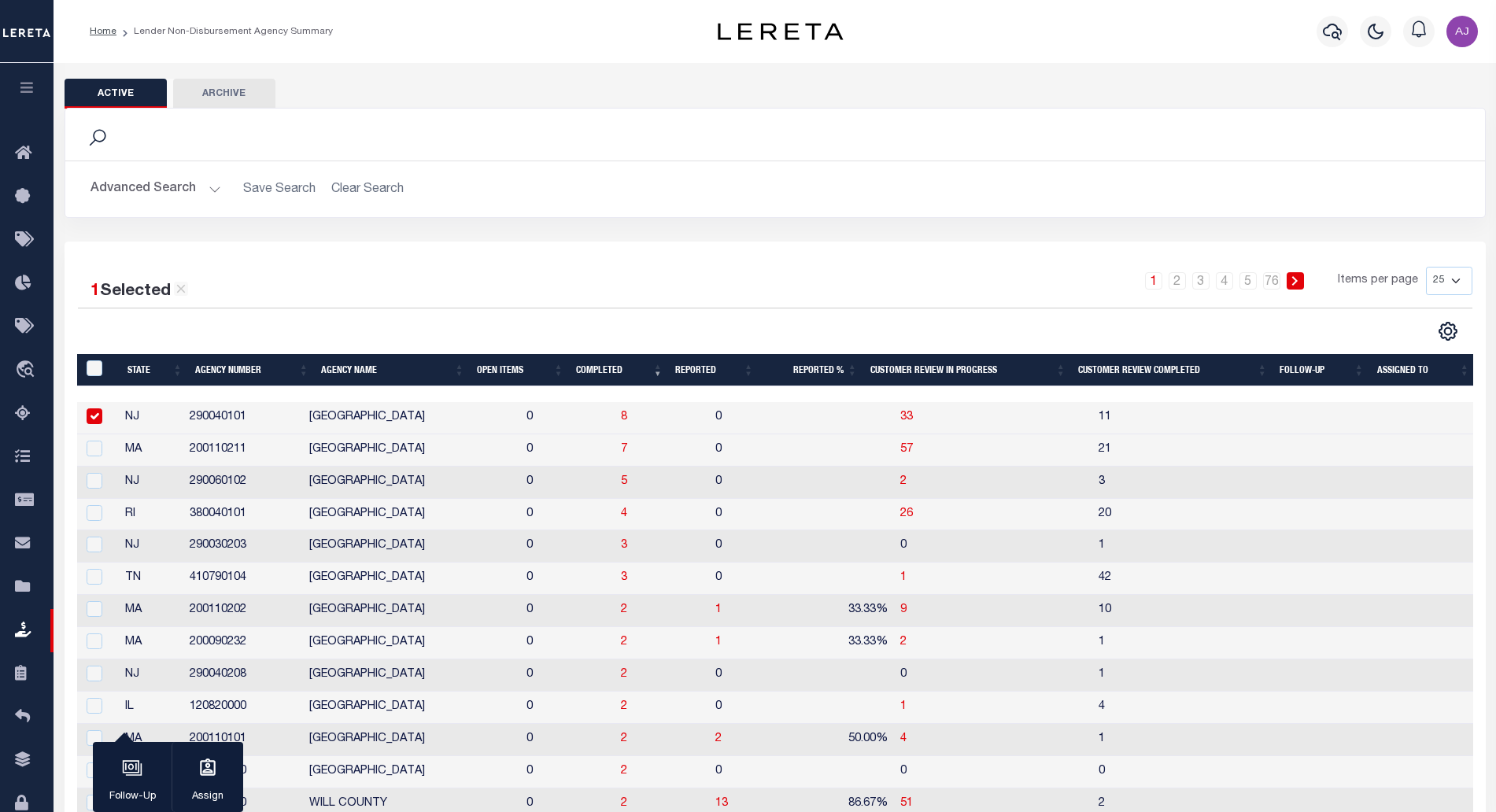
click at [490, 375] on th "Open Items" at bounding box center [520, 370] width 99 height 32
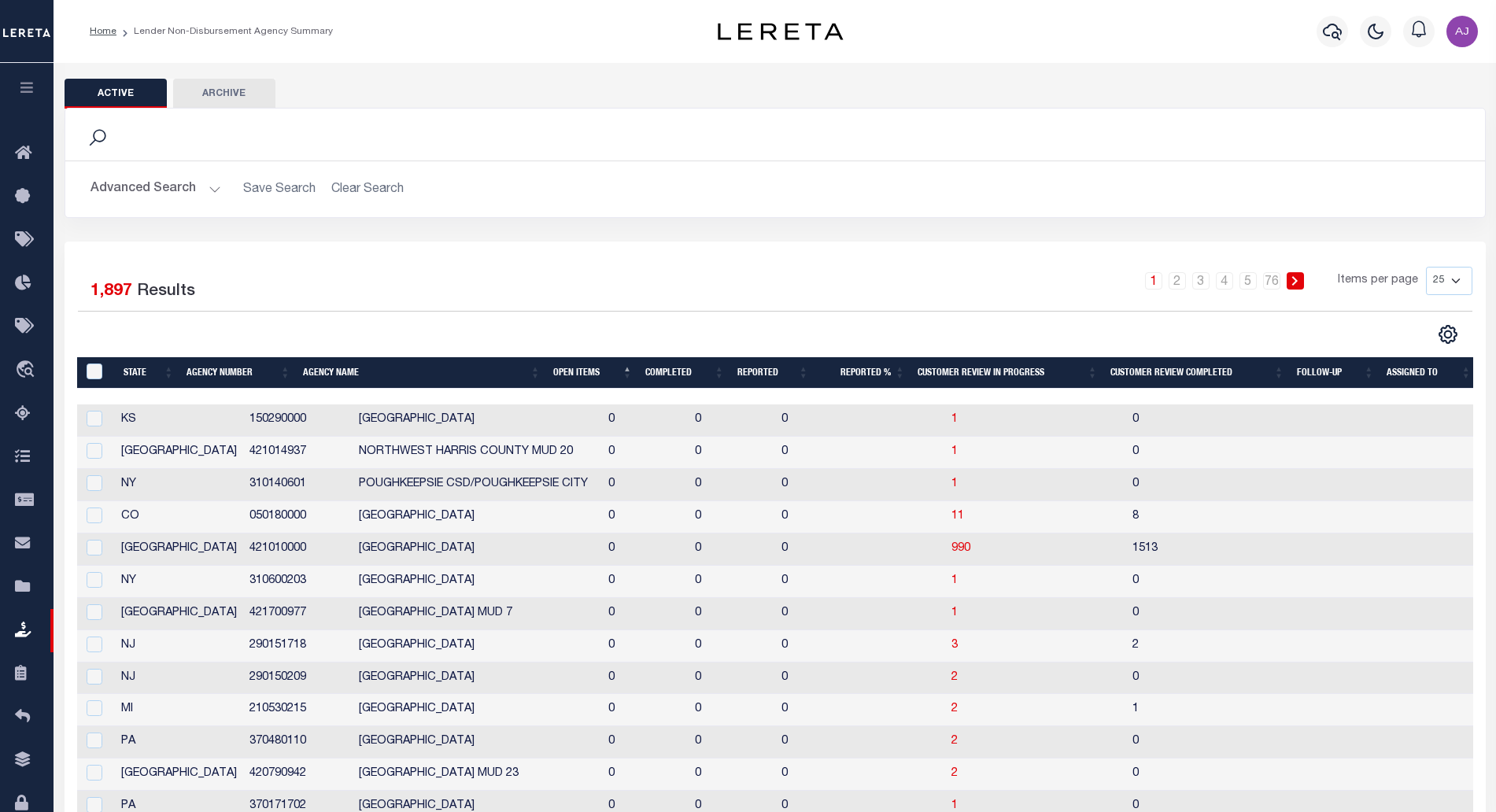
click at [579, 375] on th "Open Items" at bounding box center [593, 374] width 92 height 32
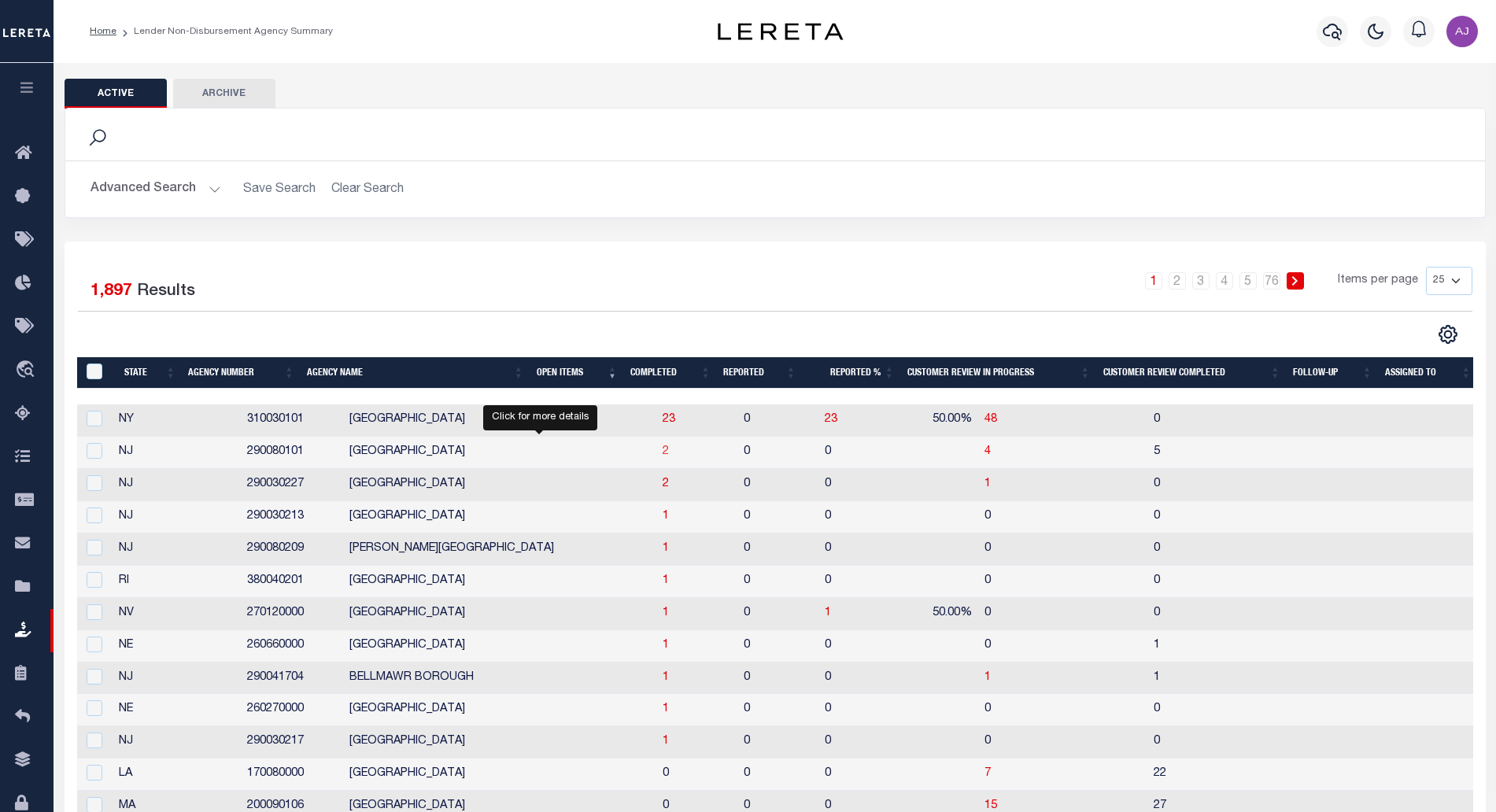
click at [662, 455] on span "2" at bounding box center [665, 451] width 6 height 11
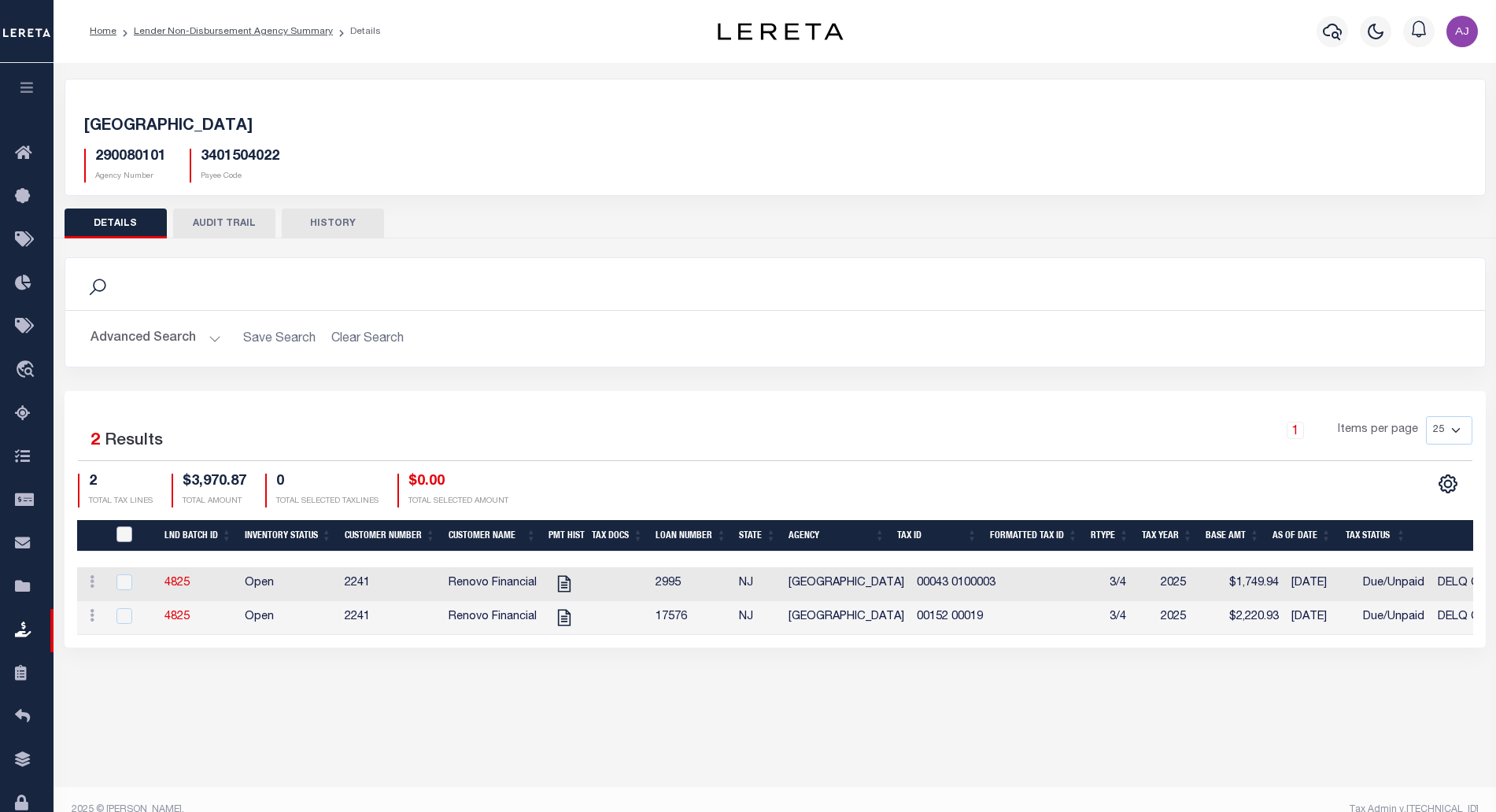
click at [123, 535] on input "QID" at bounding box center [124, 534] width 15 height 15
checkbox input "true"
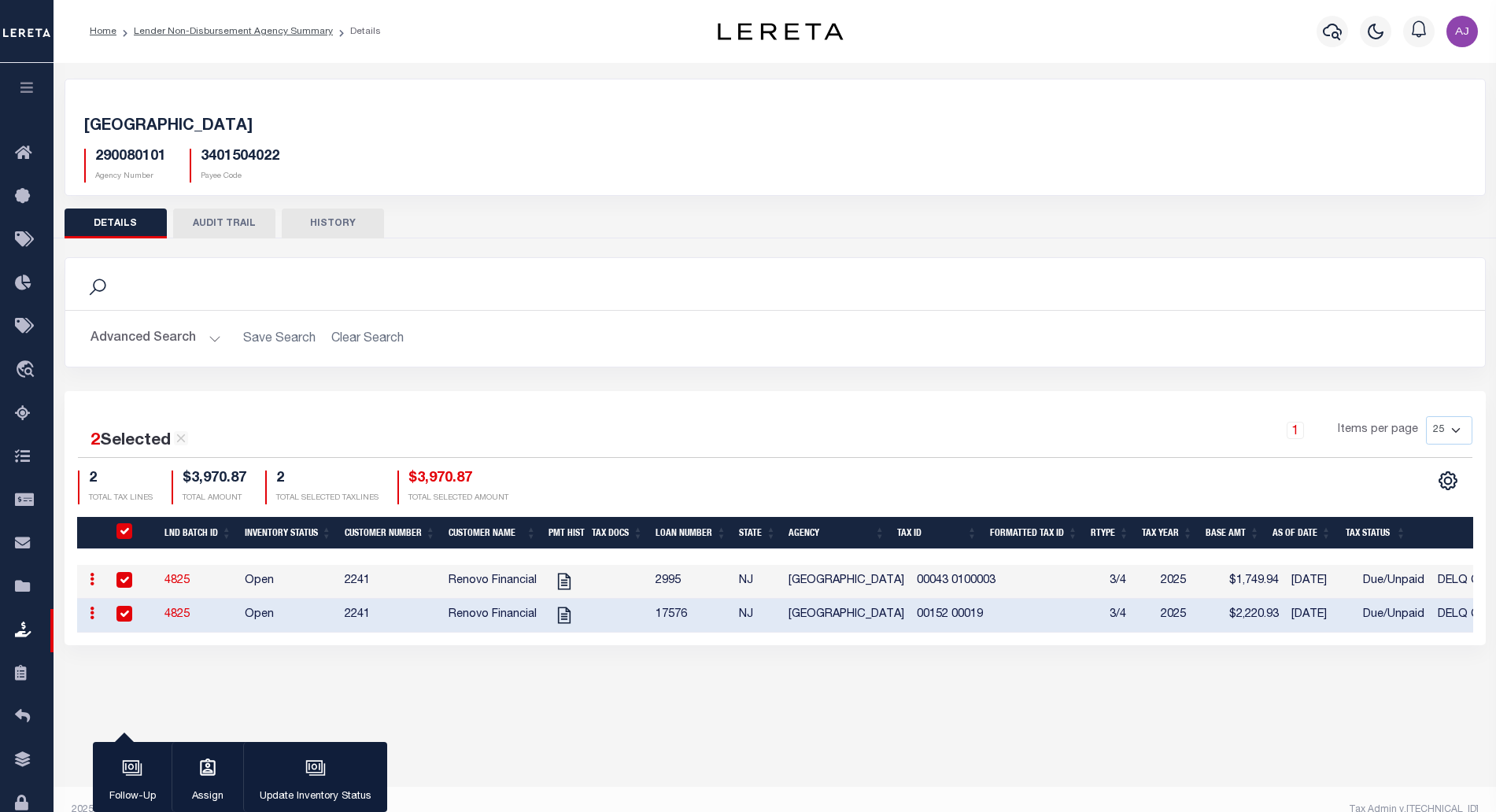
click at [123, 535] on input "QID" at bounding box center [124, 531] width 15 height 15
checkbox input "false"
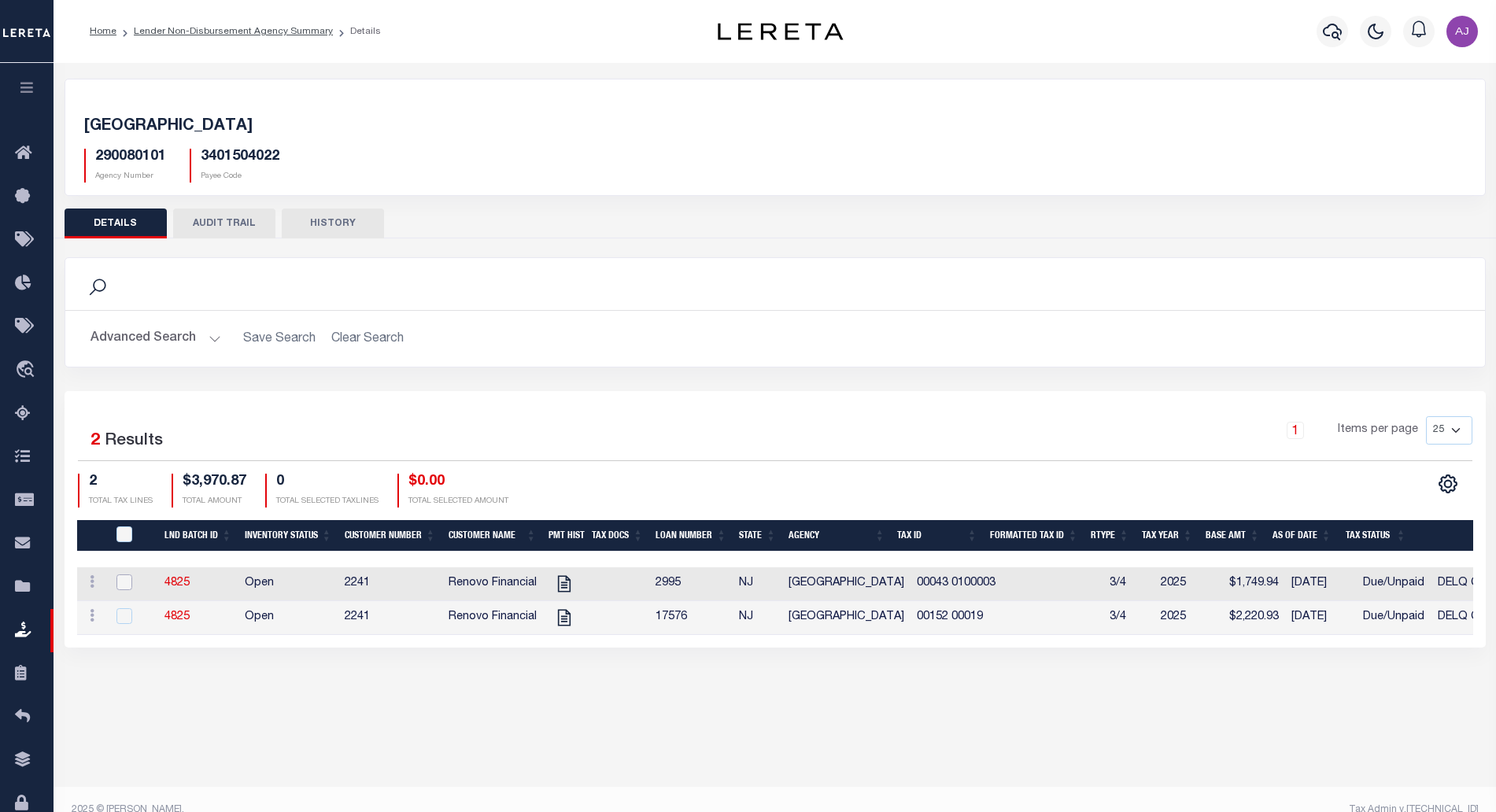
click at [123, 581] on input "checkbox" at bounding box center [124, 582] width 15 height 15
checkbox input "true"
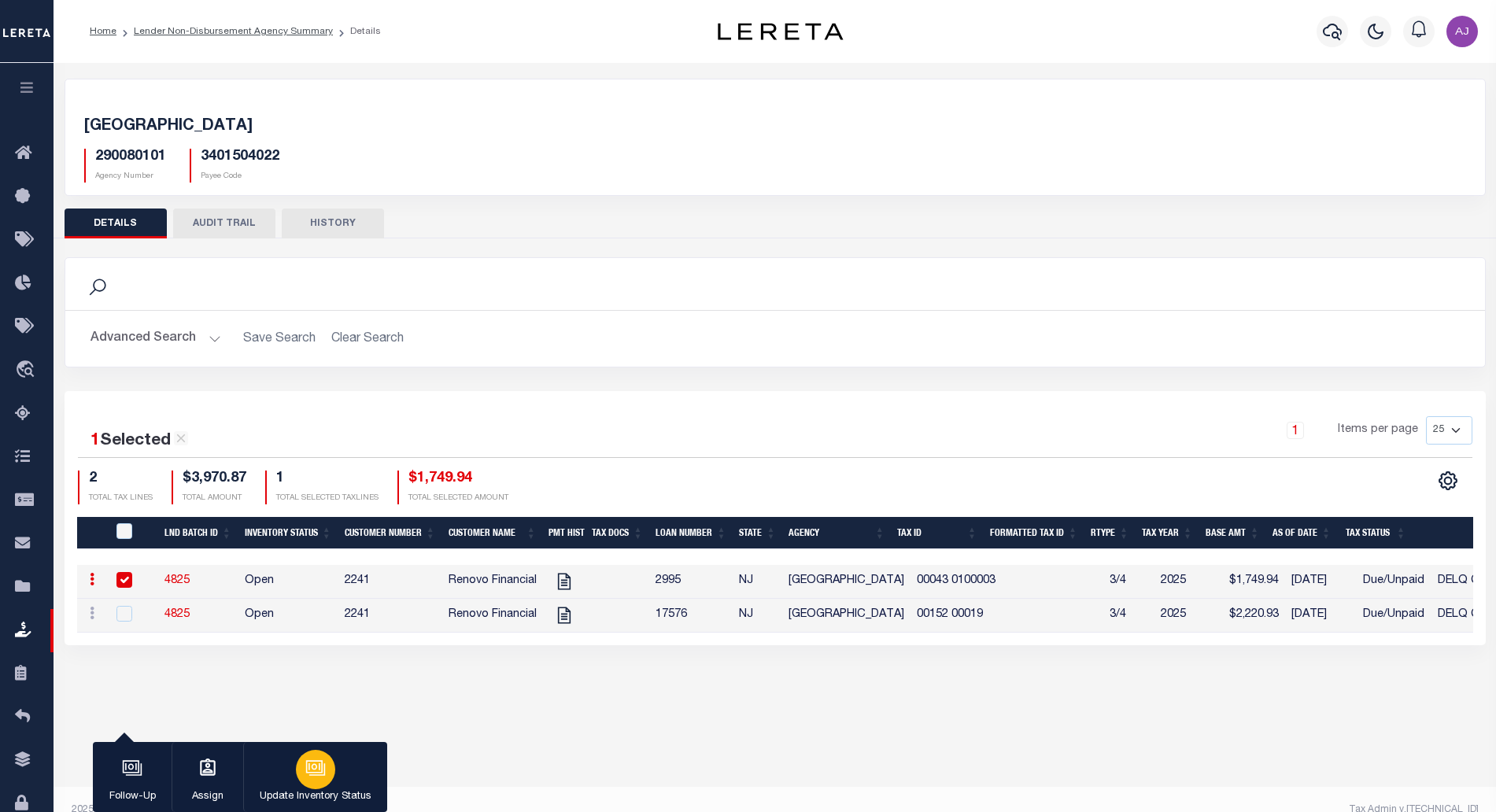
click at [309, 770] on icon "button" at bounding box center [314, 767] width 12 height 7
select select "Open"
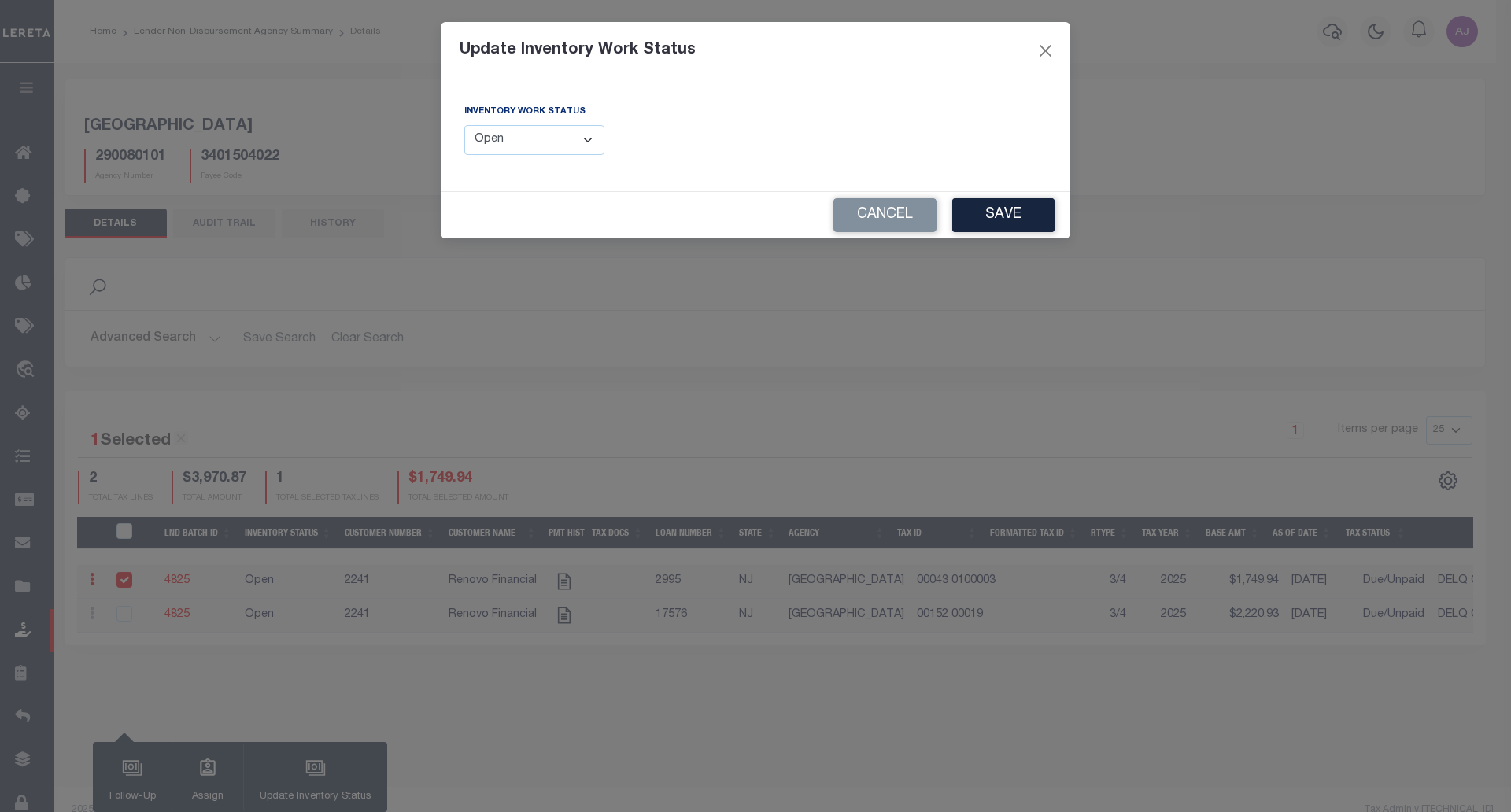
click at [569, 144] on select "--Select-- Open Completed Reported" at bounding box center [534, 140] width 140 height 31
click at [867, 228] on button "Cancel" at bounding box center [884, 215] width 103 height 34
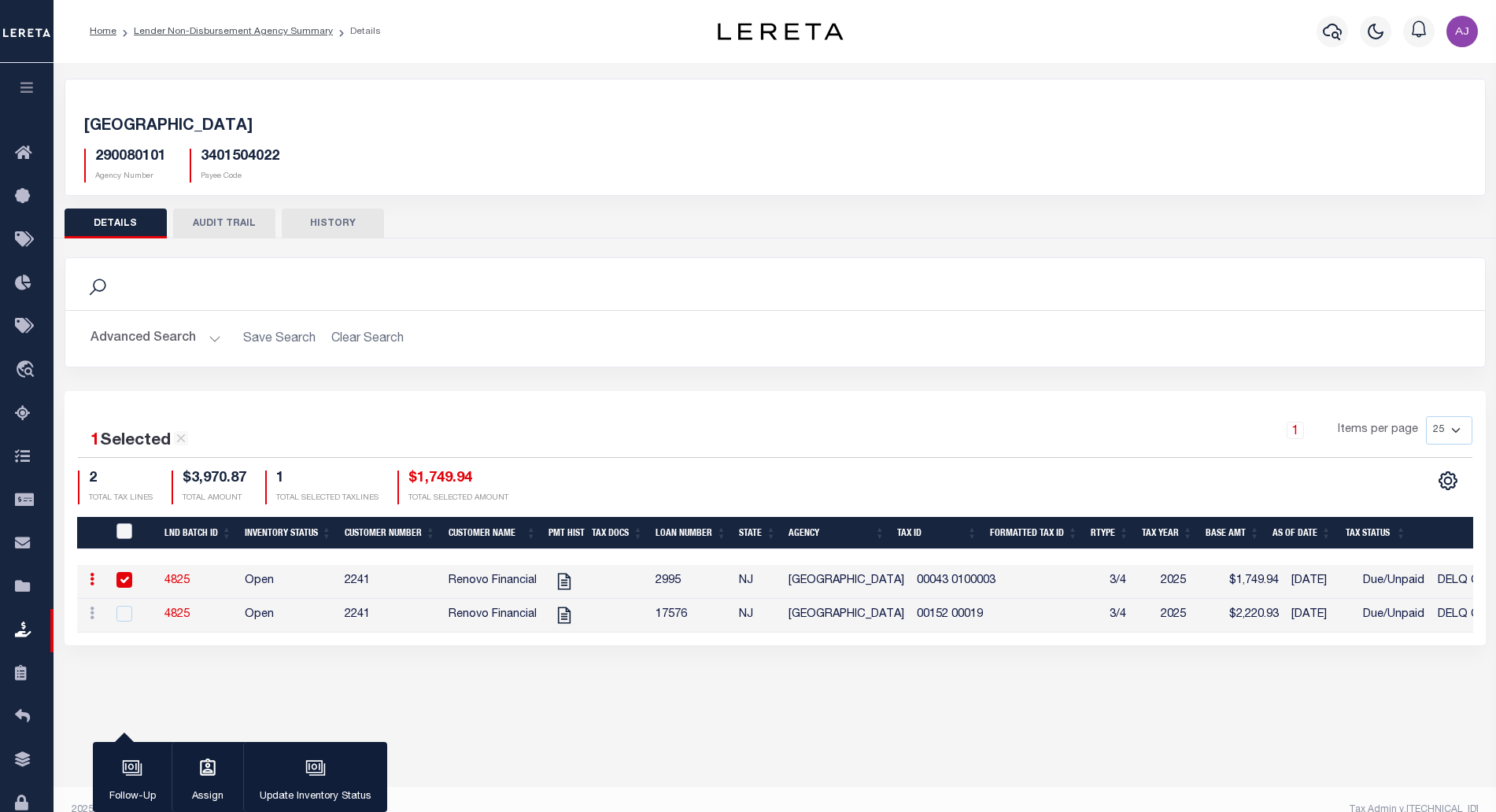
click at [127, 534] on input "QID" at bounding box center [124, 531] width 15 height 15
checkbox input "true"
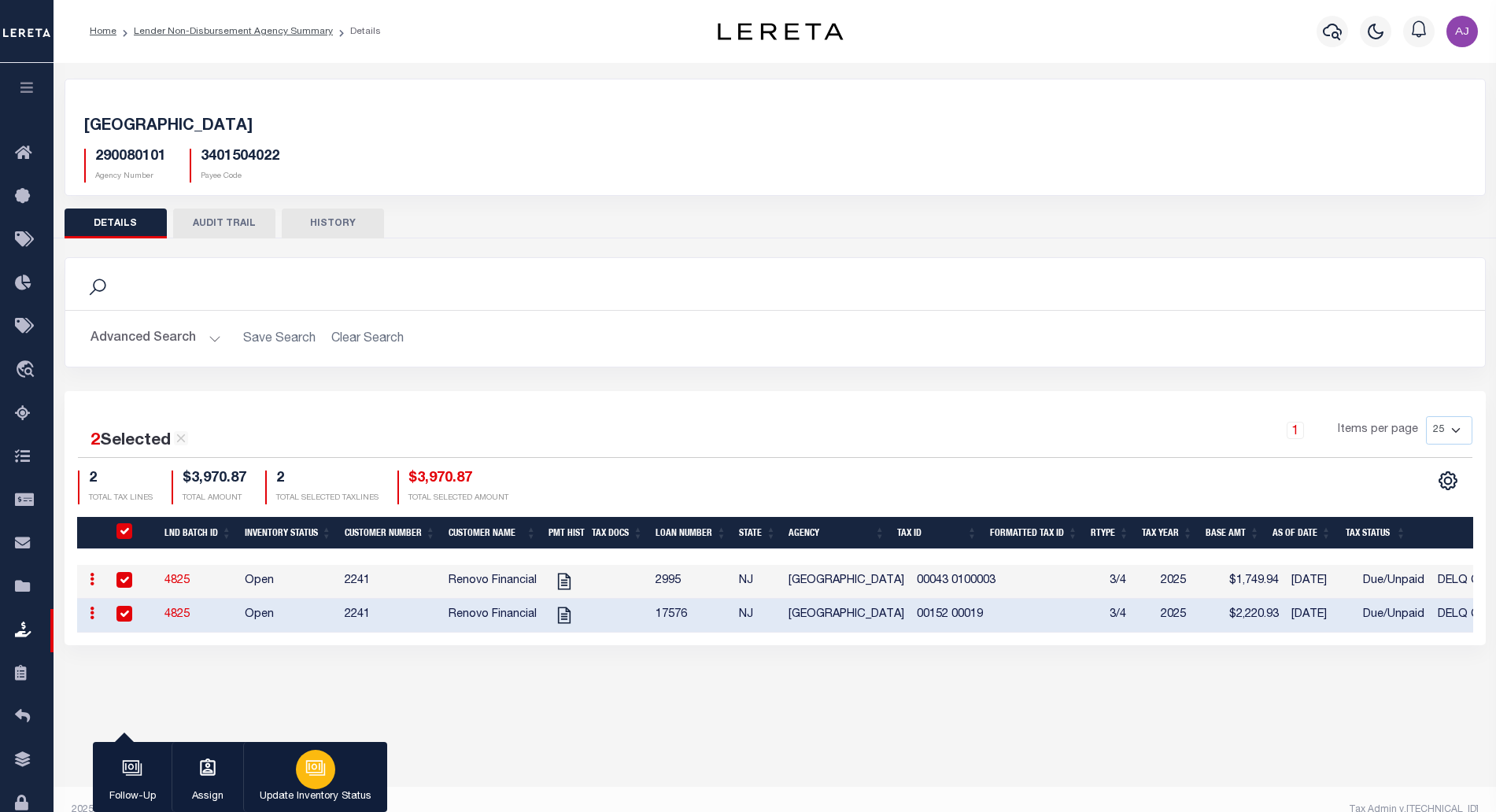
click at [320, 775] on icon "button" at bounding box center [316, 768] width 20 height 20
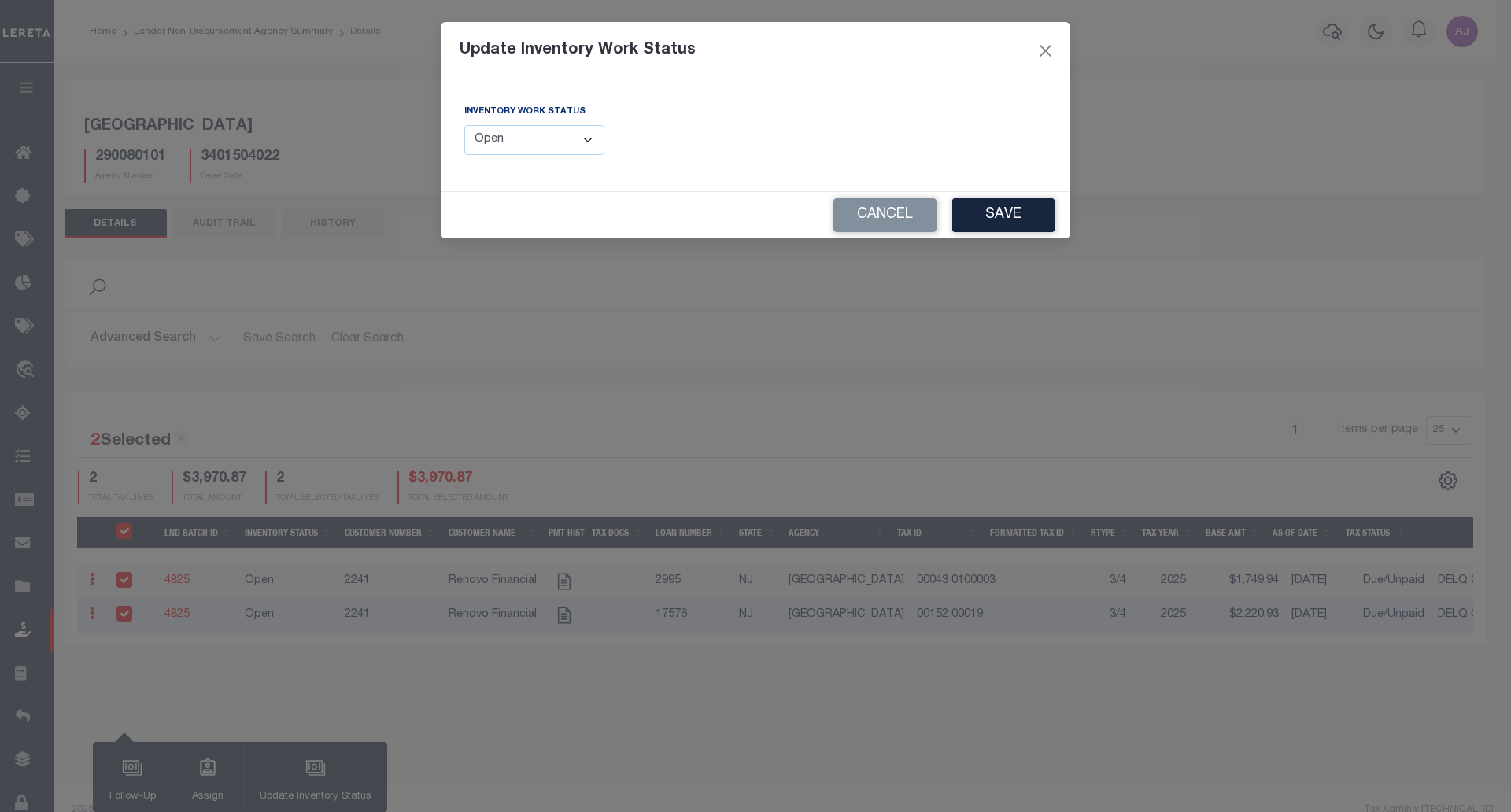
click at [580, 160] on div "Inventory Work Status --Select-- Open Completed Reported" at bounding box center [604, 135] width 303 height 65
click at [581, 146] on select "--Select-- Open Completed Reported" at bounding box center [534, 140] width 140 height 31
click at [904, 214] on button "Cancel" at bounding box center [884, 215] width 103 height 34
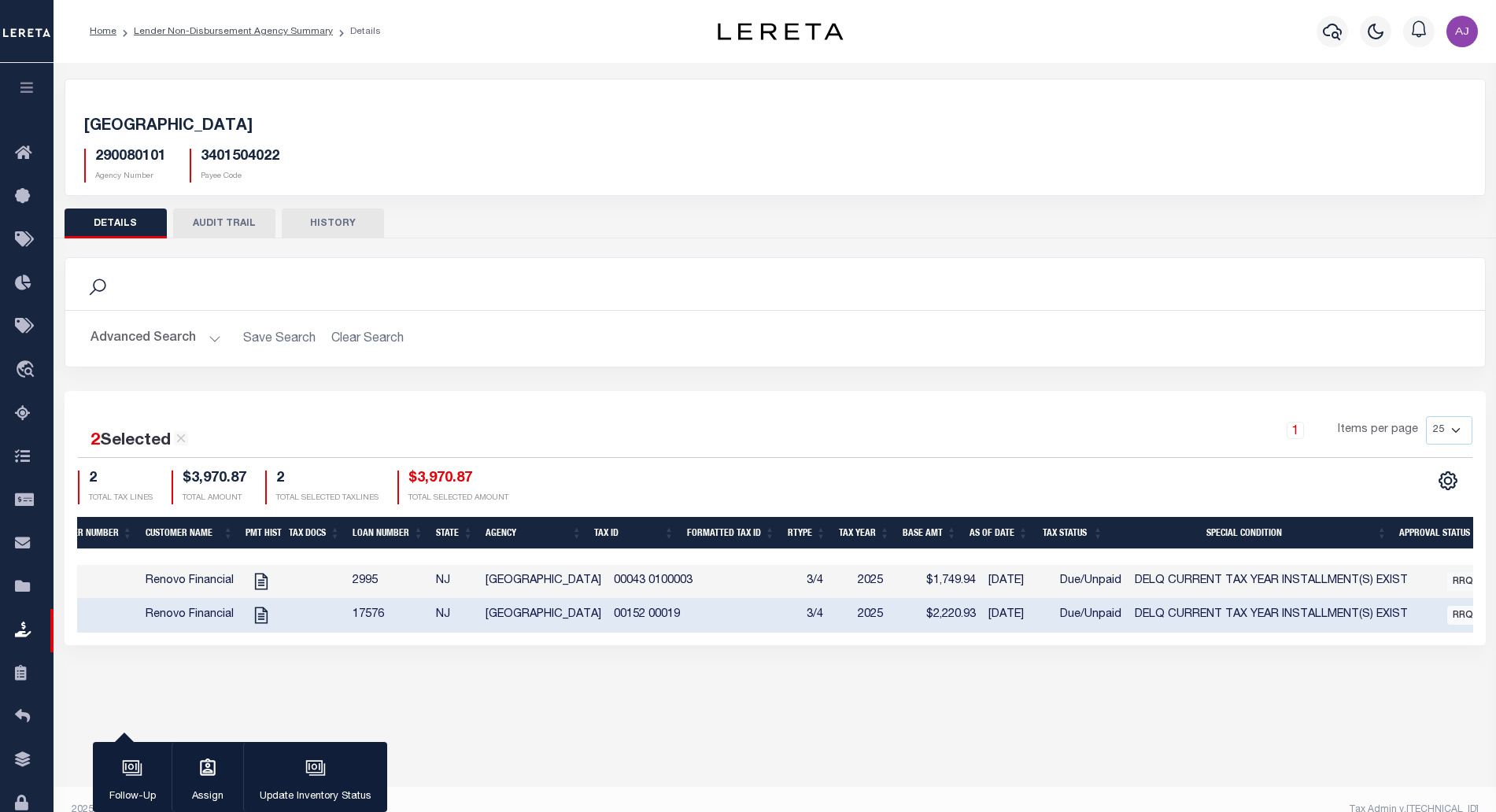
scroll to position [0, 381]
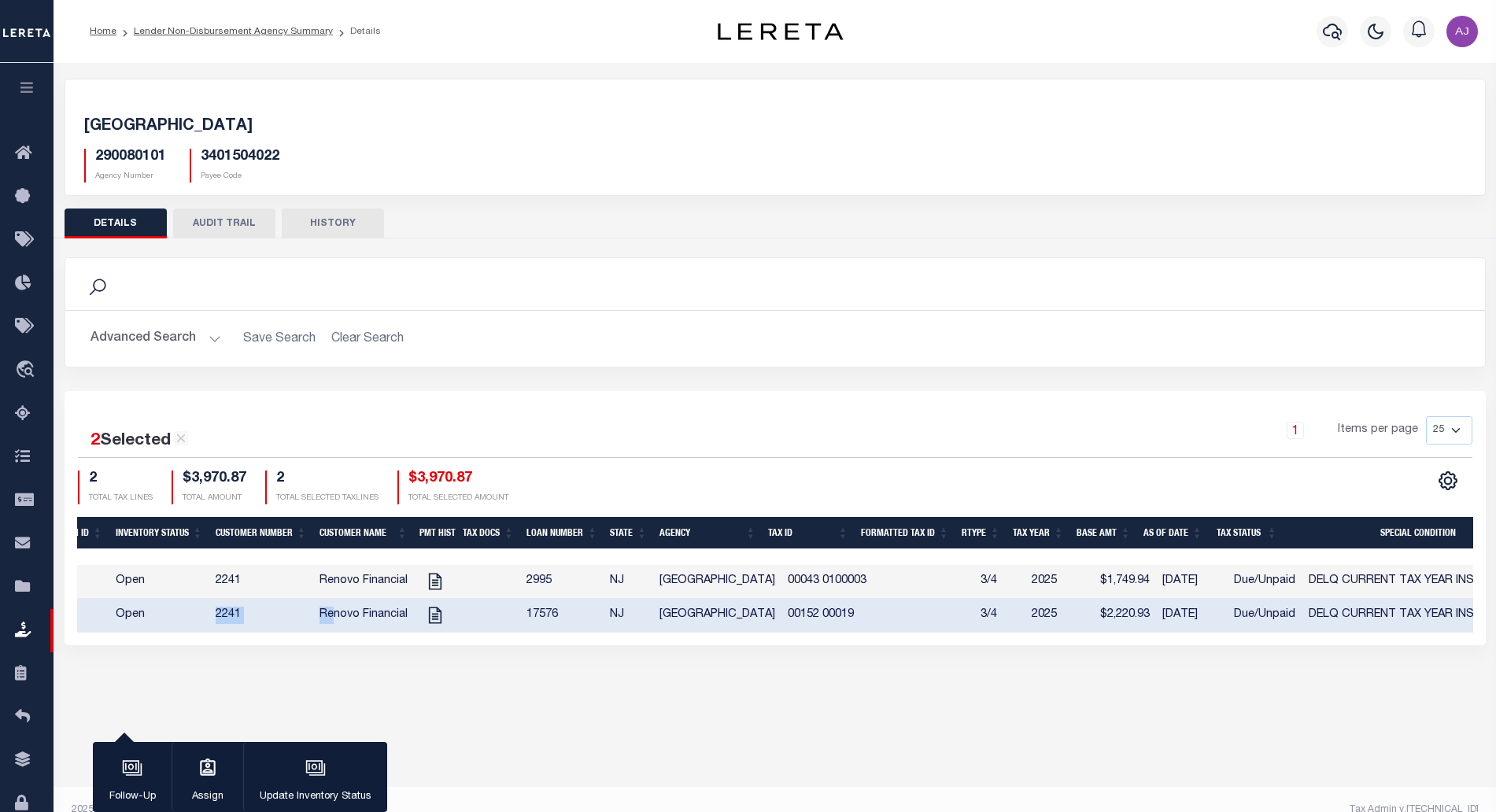
drag, startPoint x: 330, startPoint y: 633, endPoint x: 181, endPoint y: 633, distance: 149.0
click at [181, 632] on tr "ACTIONS View Tax Line Detail Internal Comments 4825 Open 2241 Renovo Financial …" at bounding box center [953, 615] width 2009 height 34
click at [192, 672] on div "WOODBURY CITY 290080101 Agency Number 3401504022 Payee Code Search Is 2" at bounding box center [775, 377] width 1442 height 629
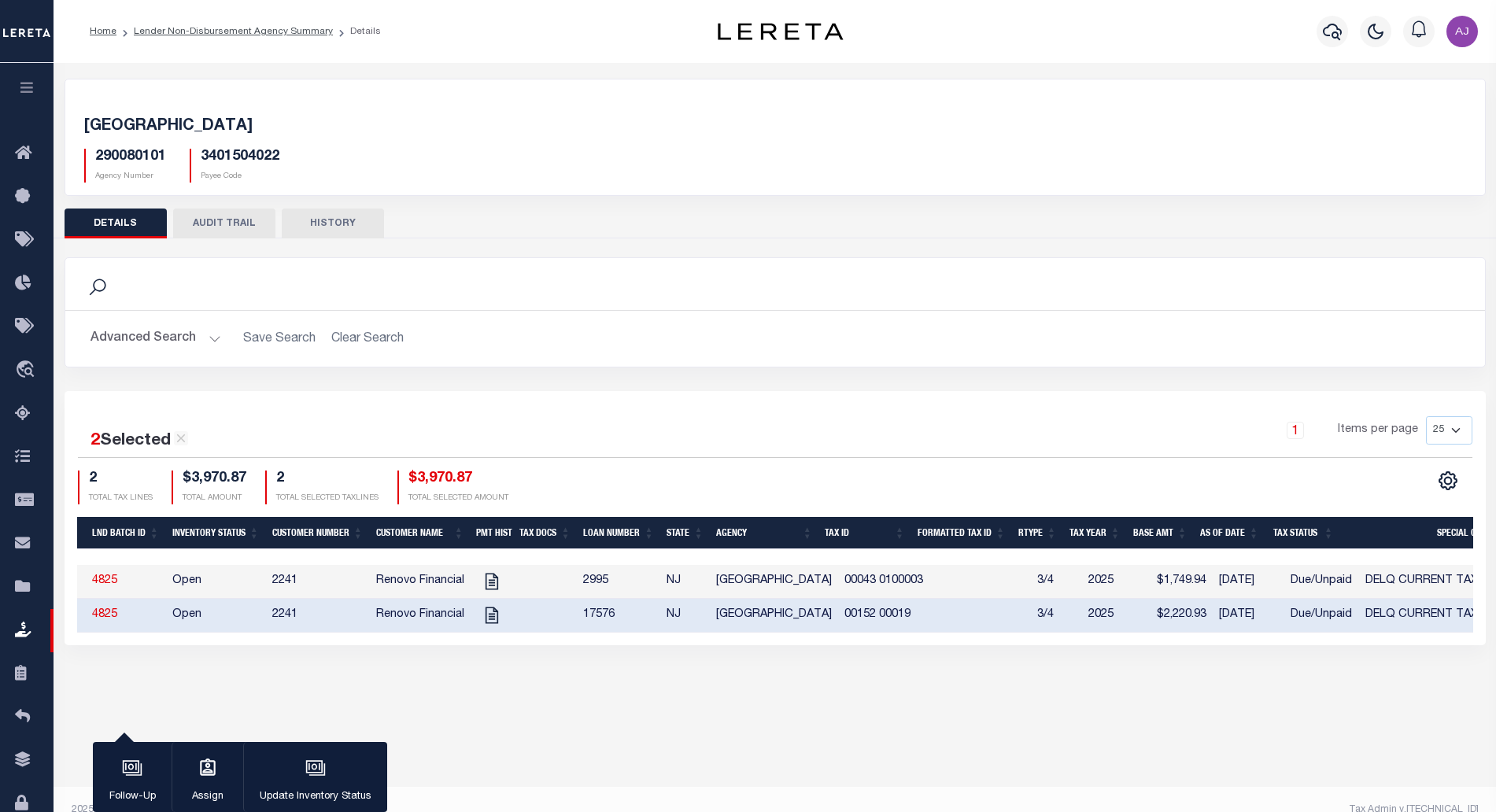
scroll to position [0, 66]
